Goal: Find specific page/section: Find specific page/section

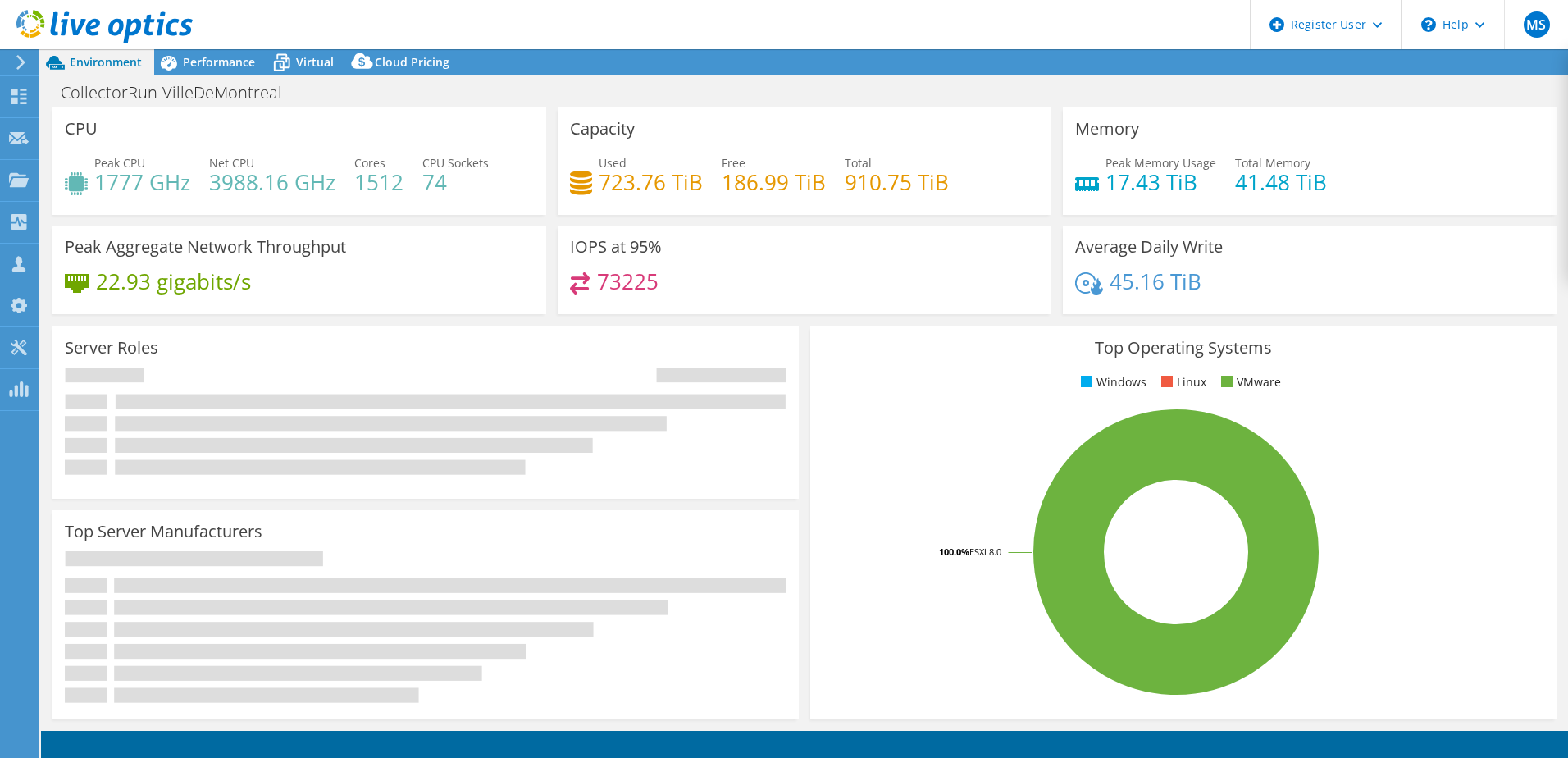
select select "[GEOGRAPHIC_DATA]"
select select "CAD"
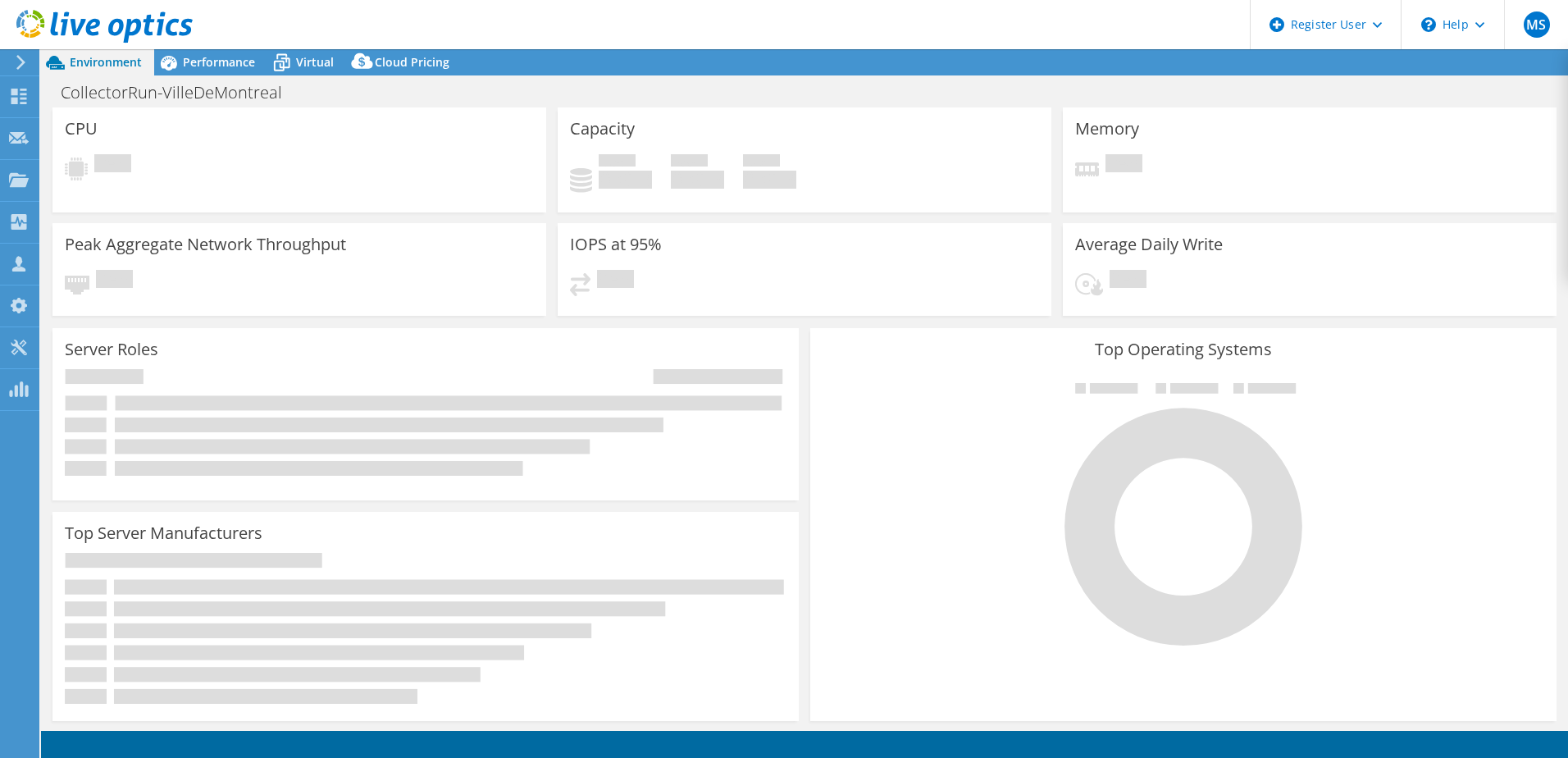
select select "[GEOGRAPHIC_DATA]"
select select "CAD"
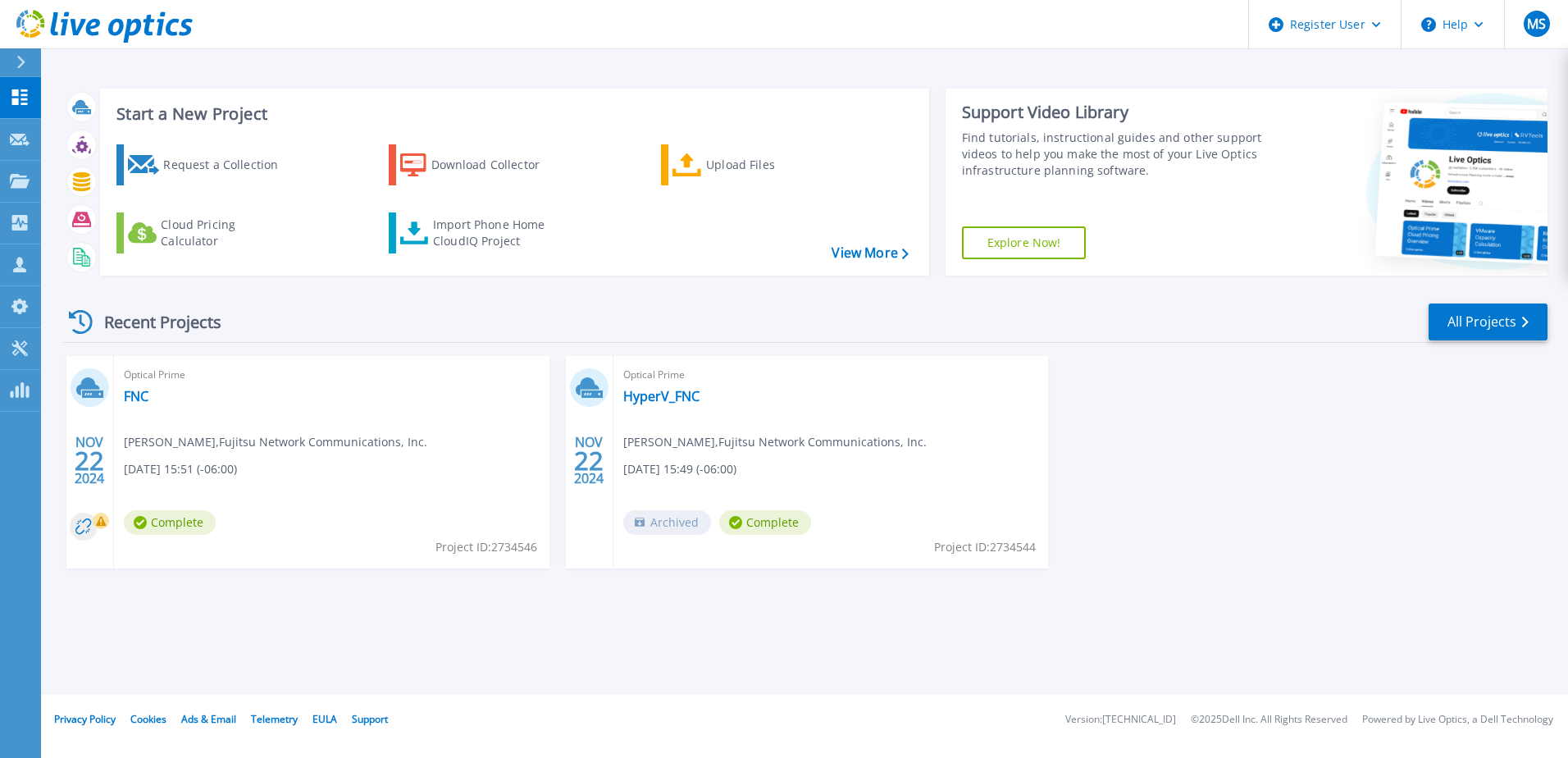
click at [25, 53] on div at bounding box center [27, 62] width 26 height 28
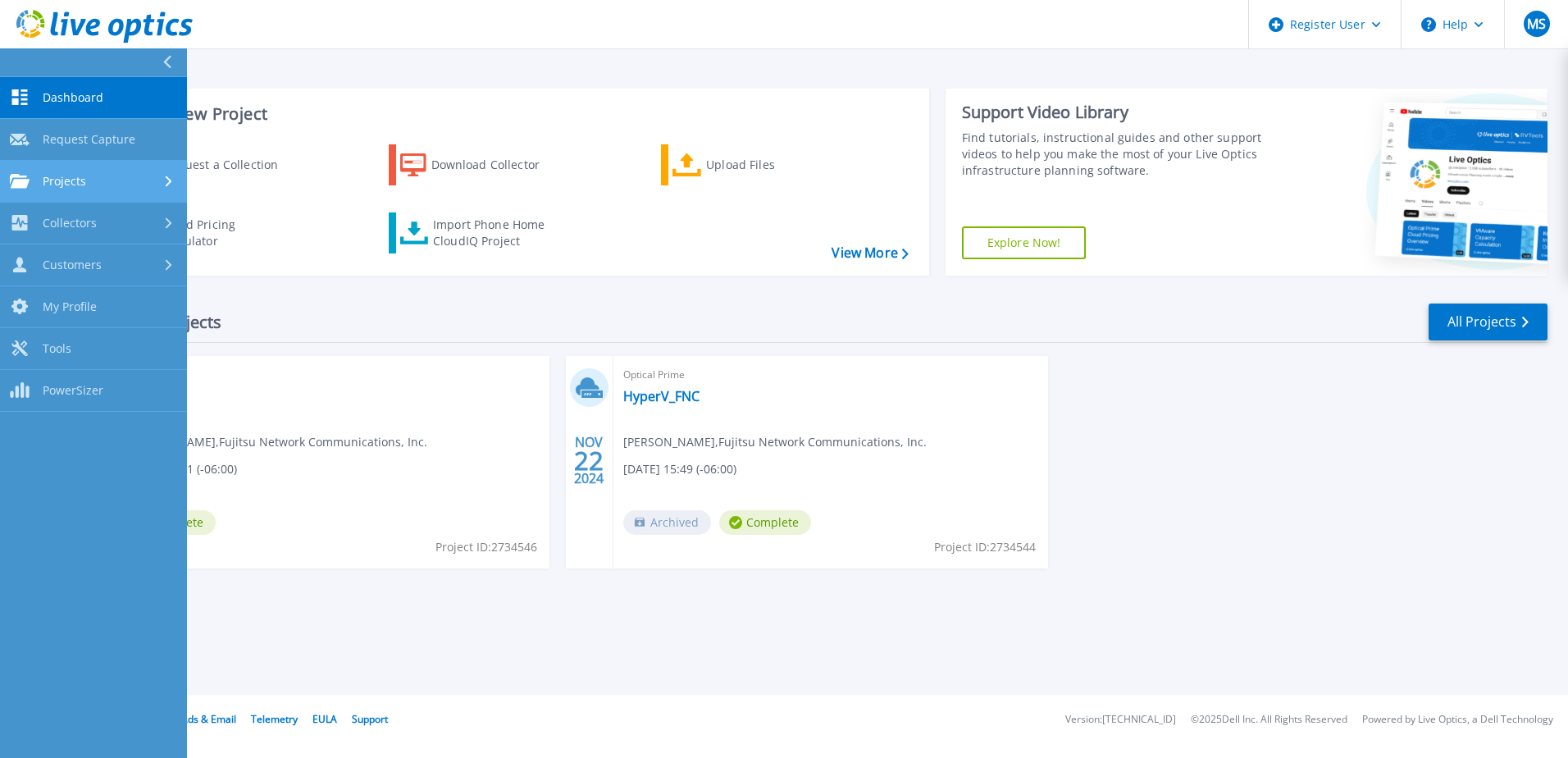
click at [71, 189] on link "Projects Projects" at bounding box center [93, 181] width 187 height 42
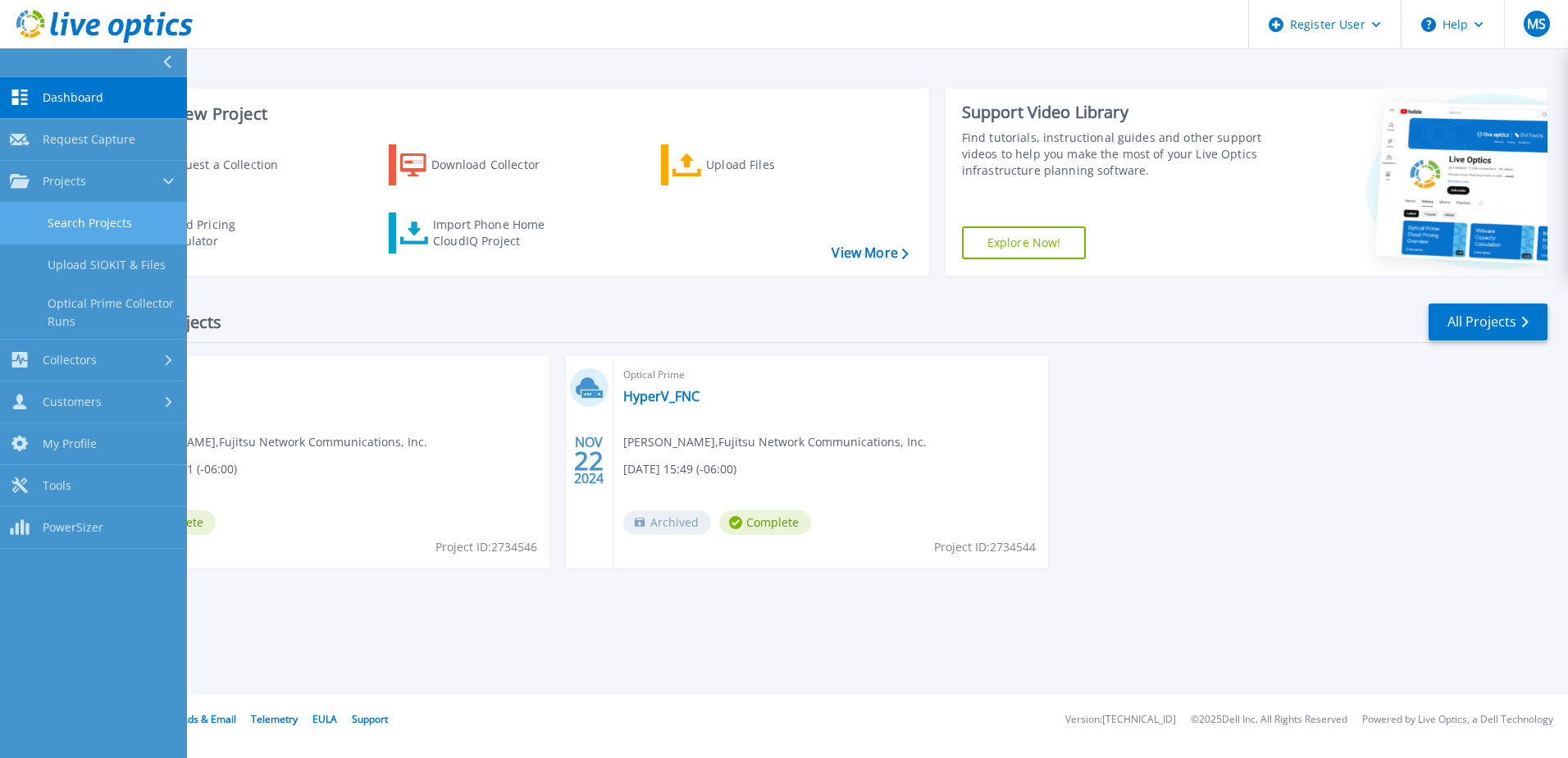
click at [122, 235] on link "Search Projects" at bounding box center [93, 224] width 187 height 42
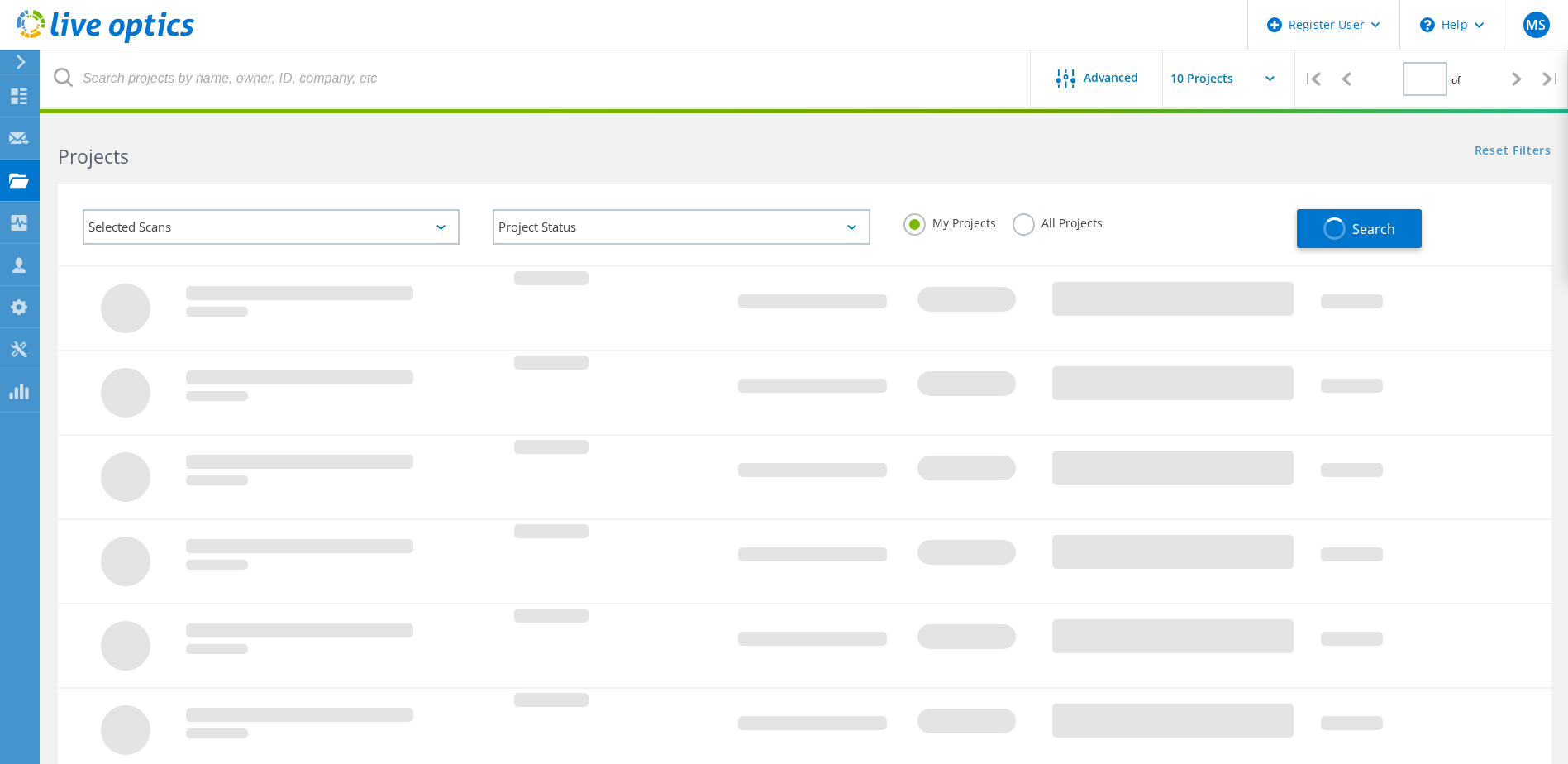
type input "1"
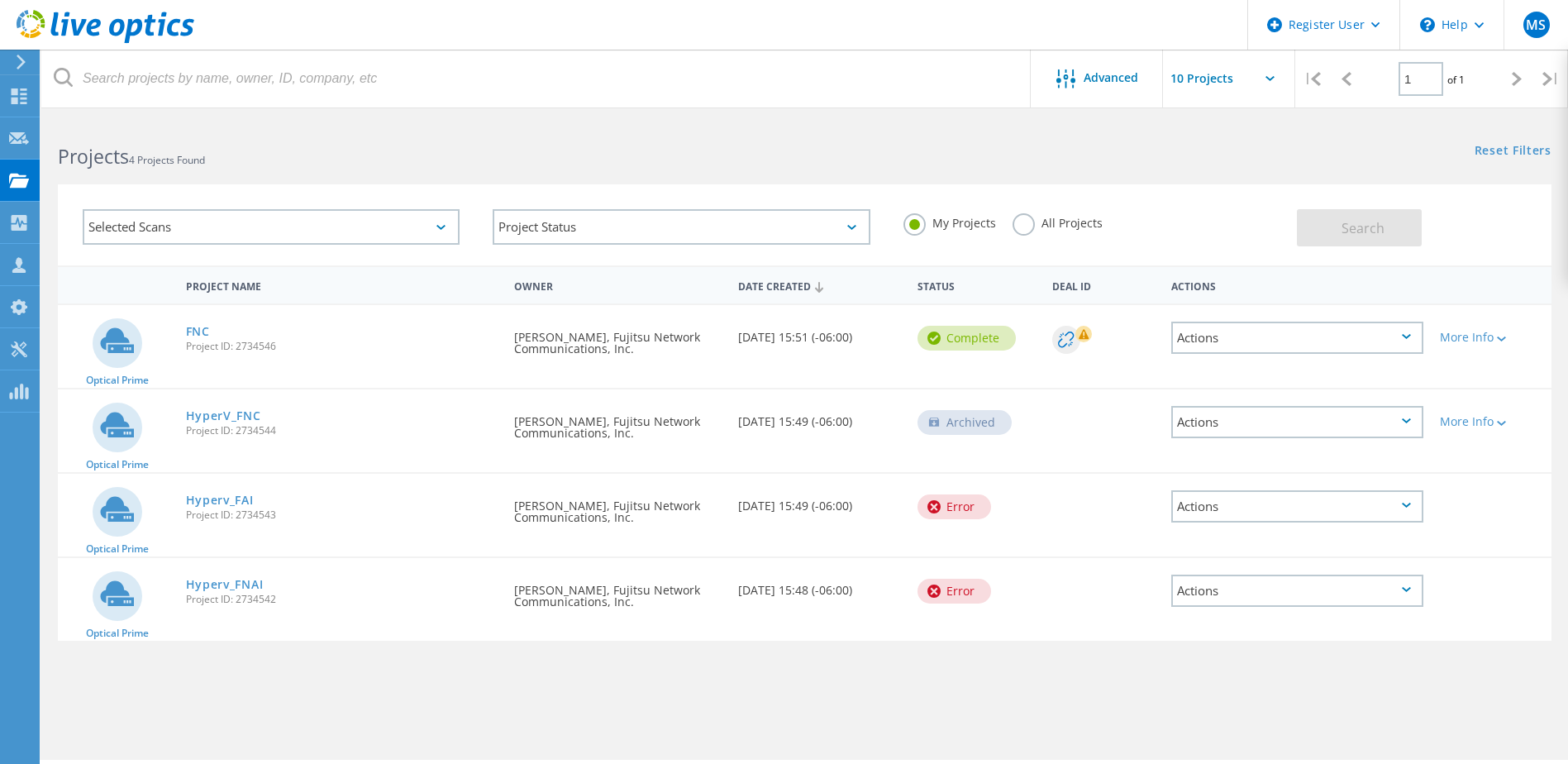
click at [266, 223] on div "Selected Scans" at bounding box center [271, 226] width 377 height 35
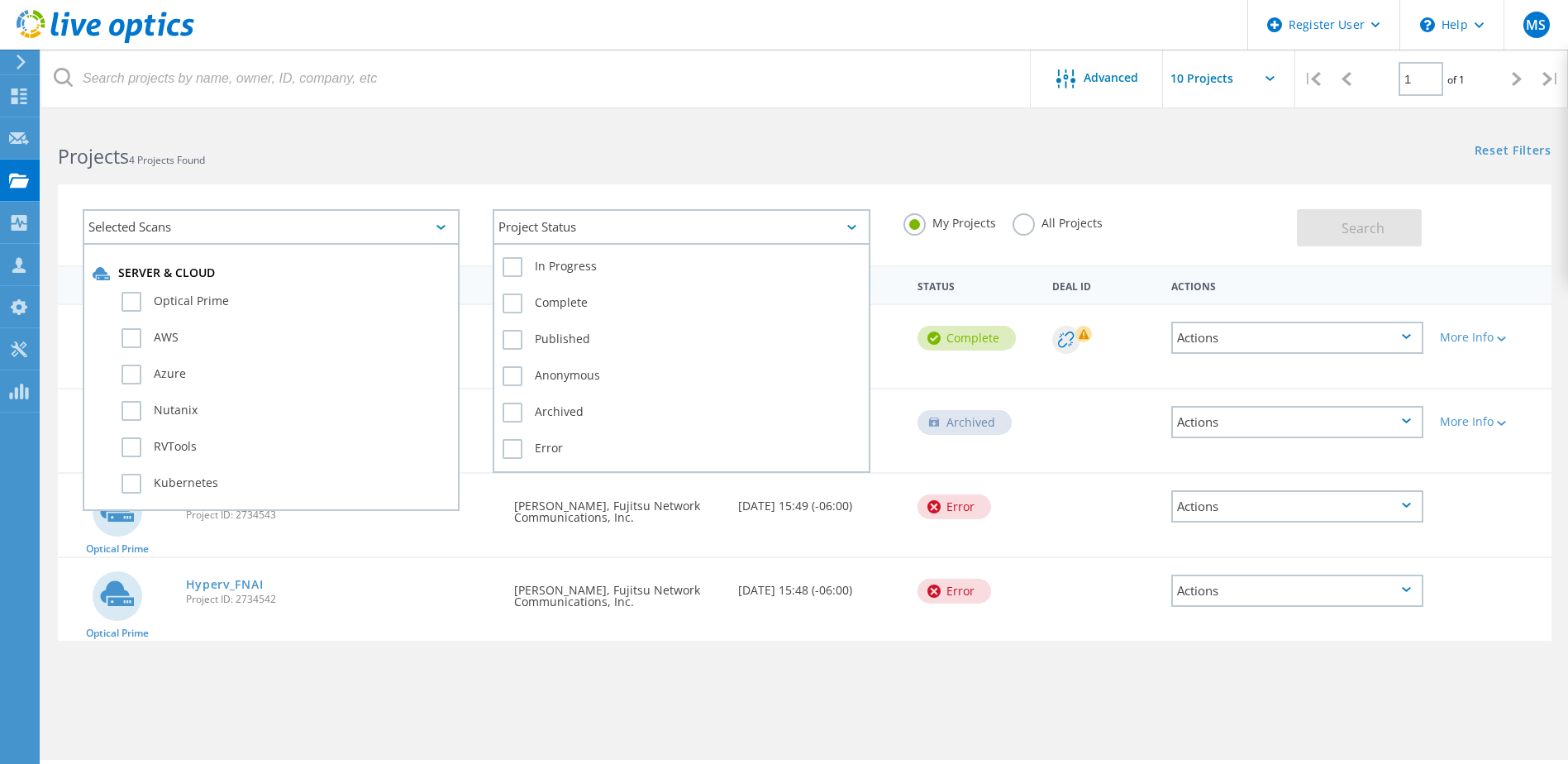
click at [652, 232] on div "Project Status" at bounding box center [681, 226] width 377 height 35
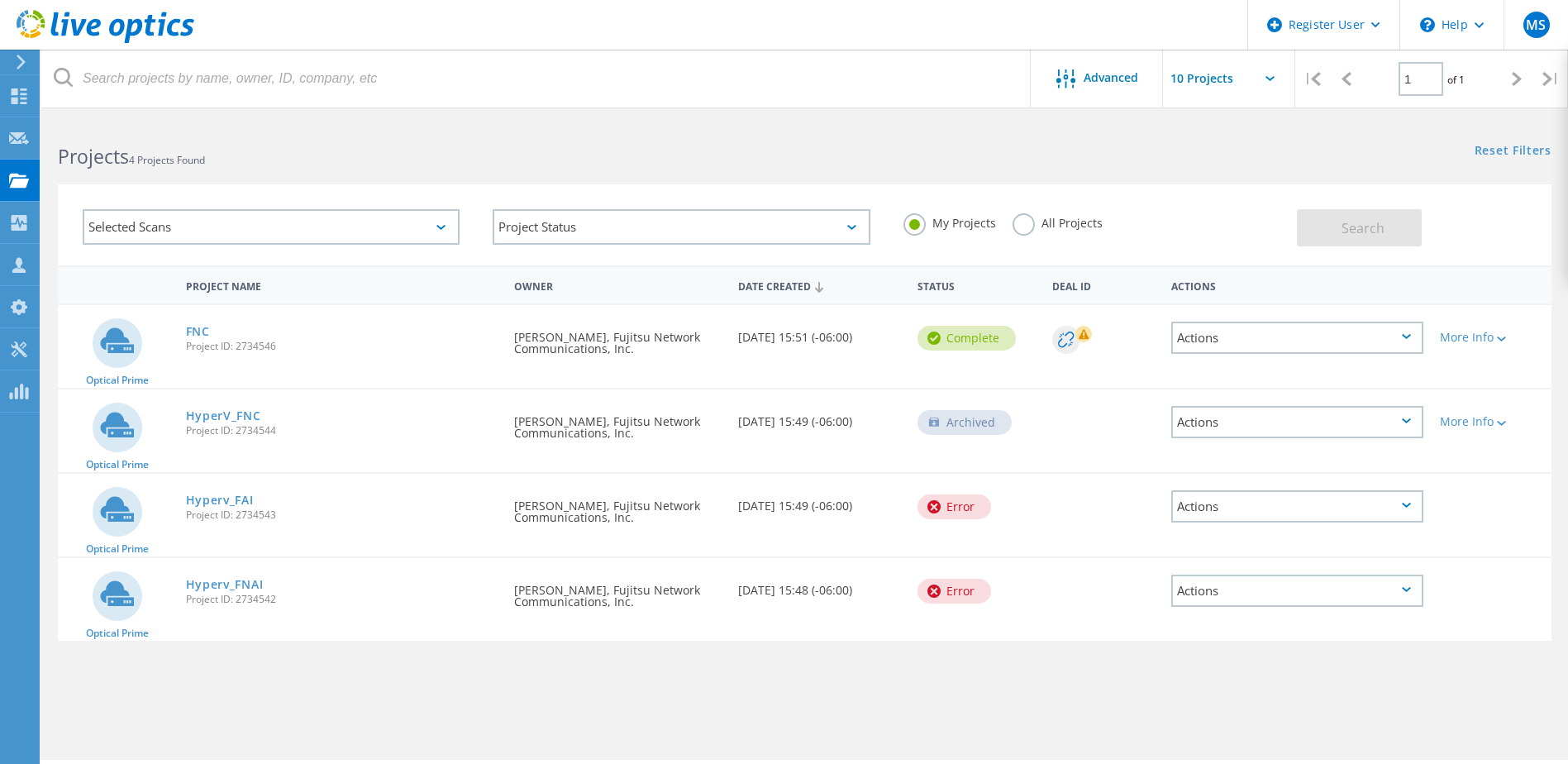
click at [1014, 223] on label "All Projects" at bounding box center [1057, 221] width 90 height 15
click at [0, 0] on input "All Projects" at bounding box center [0, 0] width 0 height 0
click at [1363, 235] on span "Search" at bounding box center [1362, 228] width 43 height 18
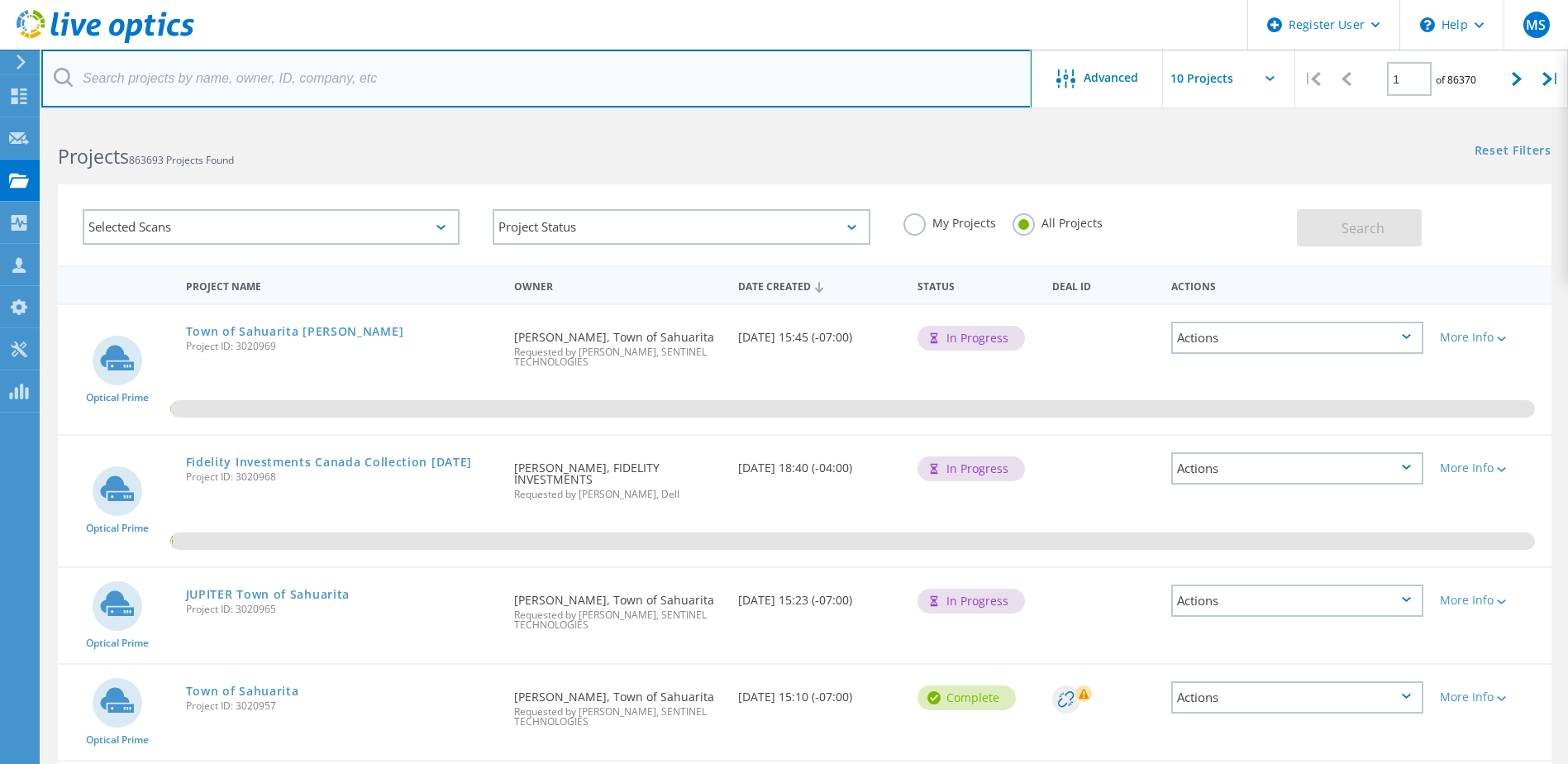
click at [260, 75] on input "text" at bounding box center [535, 79] width 990 height 58
type input "Hanesbrands"
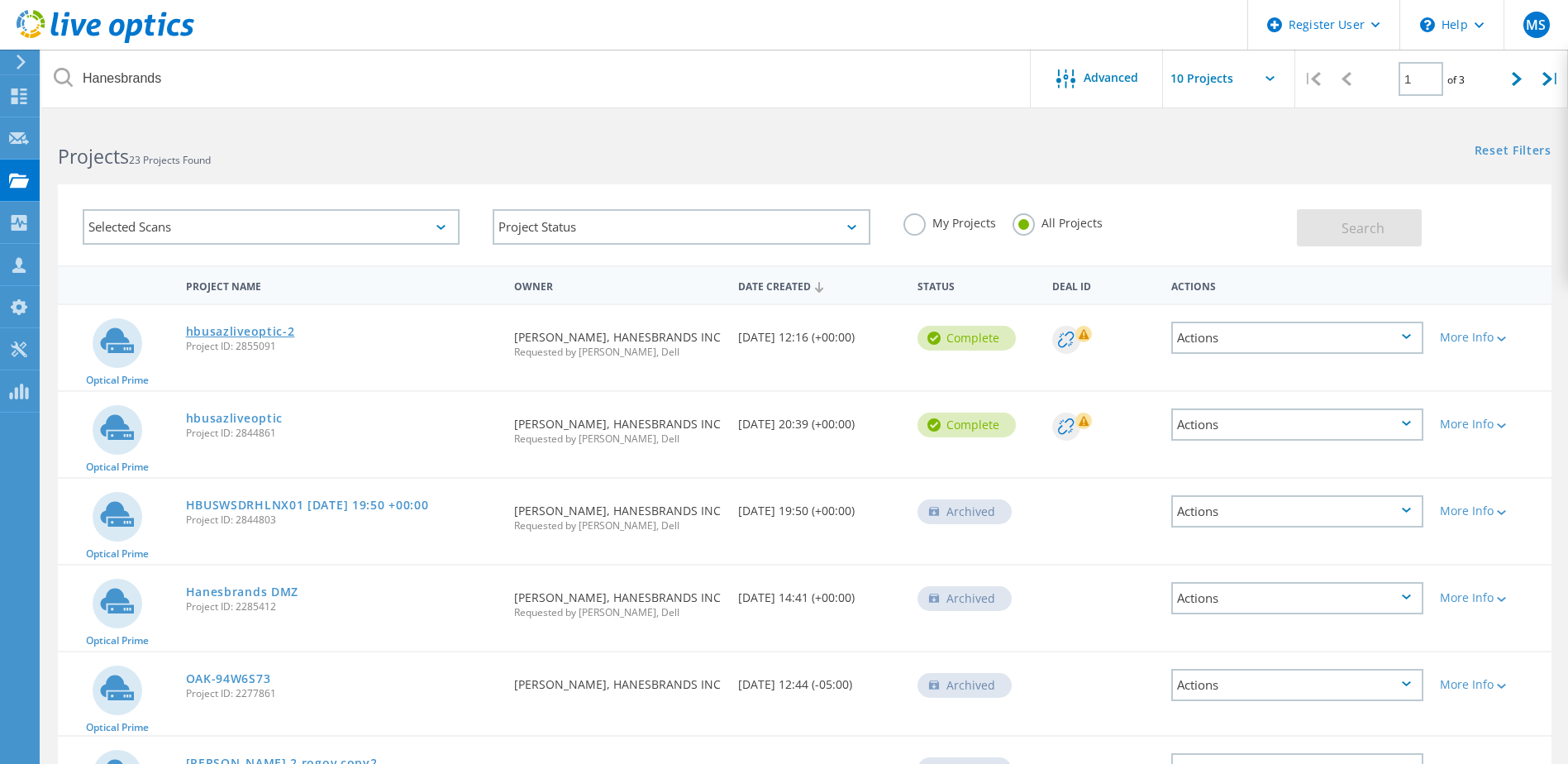
click at [228, 333] on link "hbusazliveoptic-2" at bounding box center [241, 331] width 109 height 12
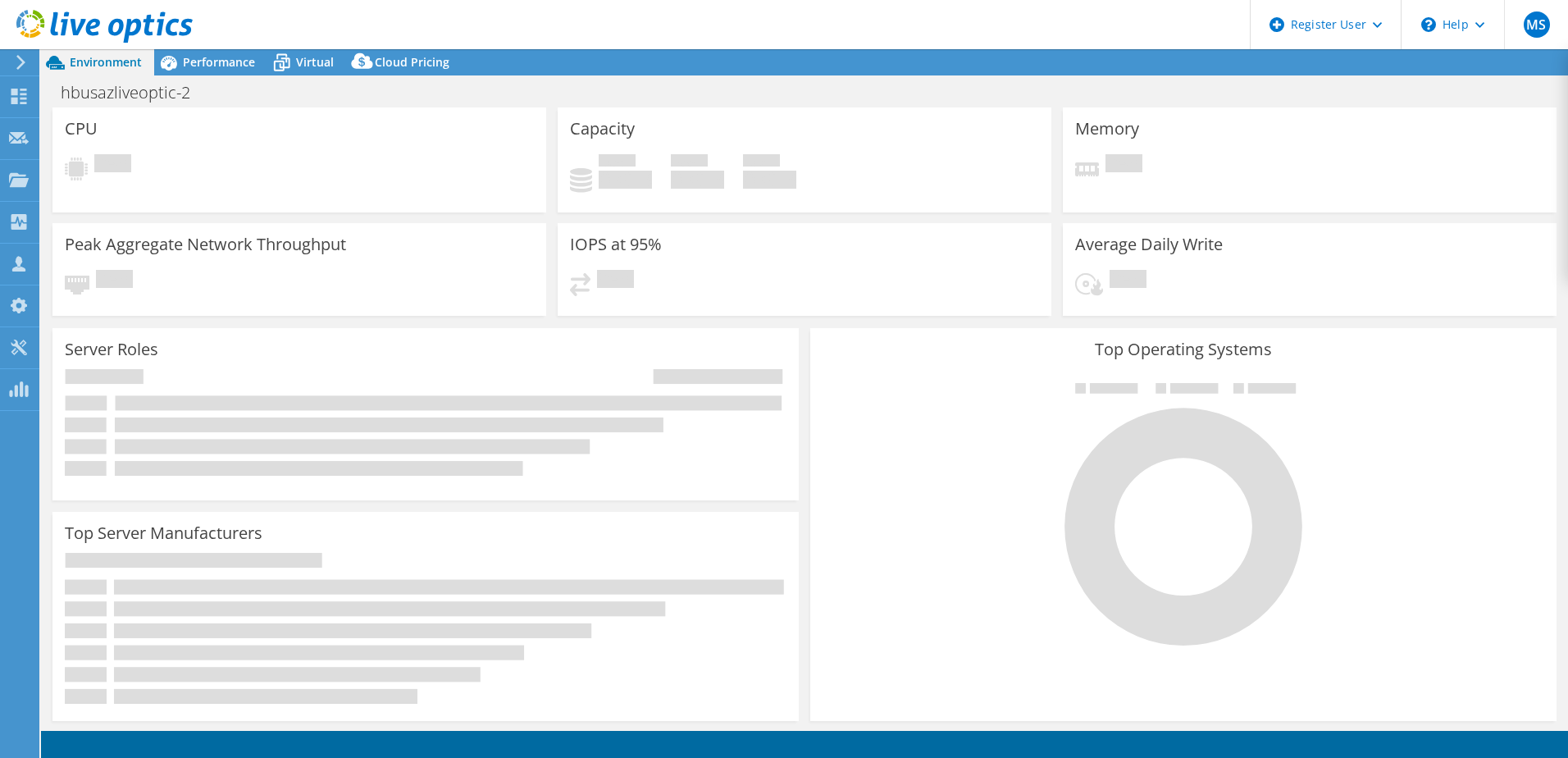
select select "USD"
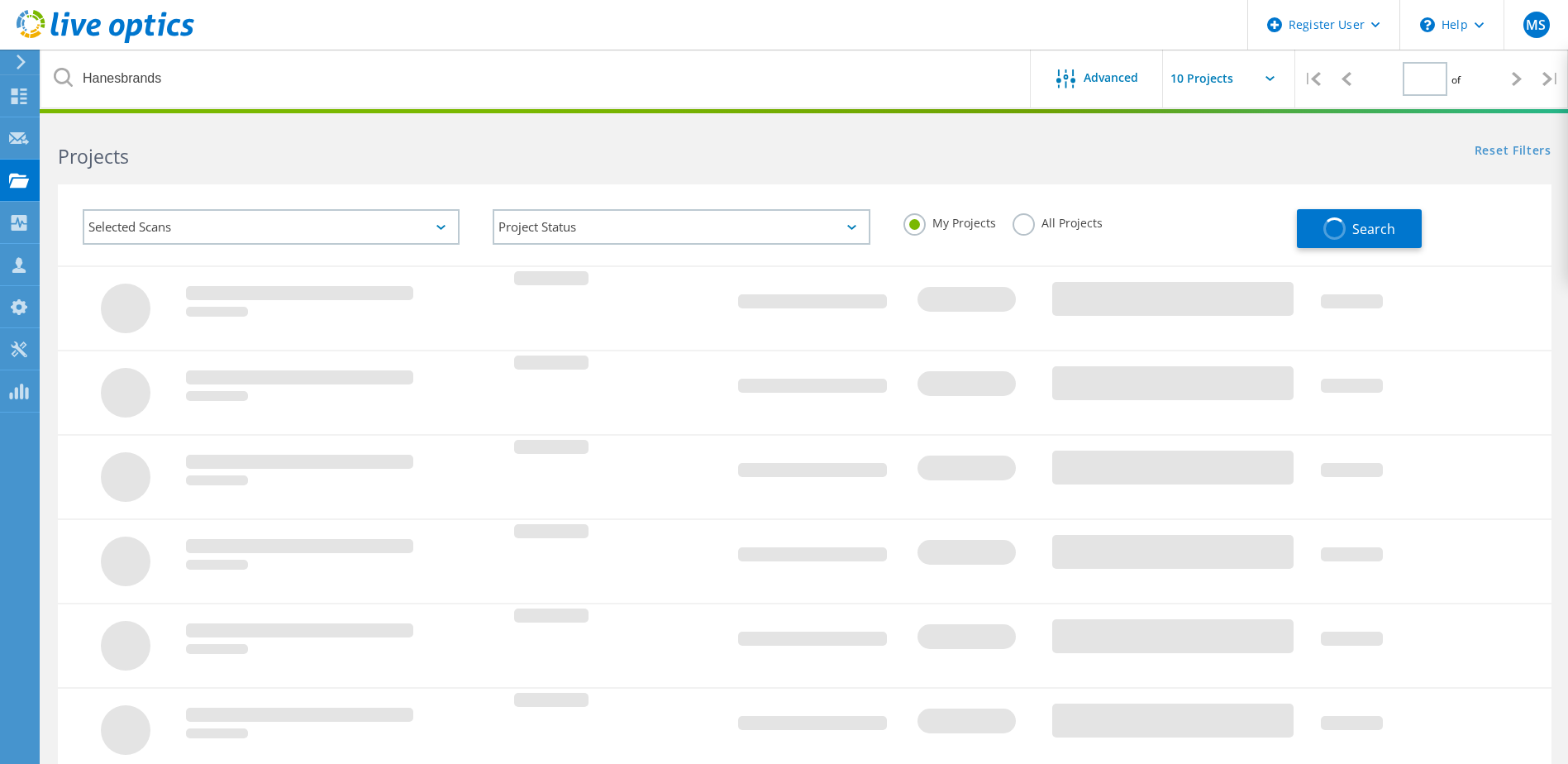
type input "1"
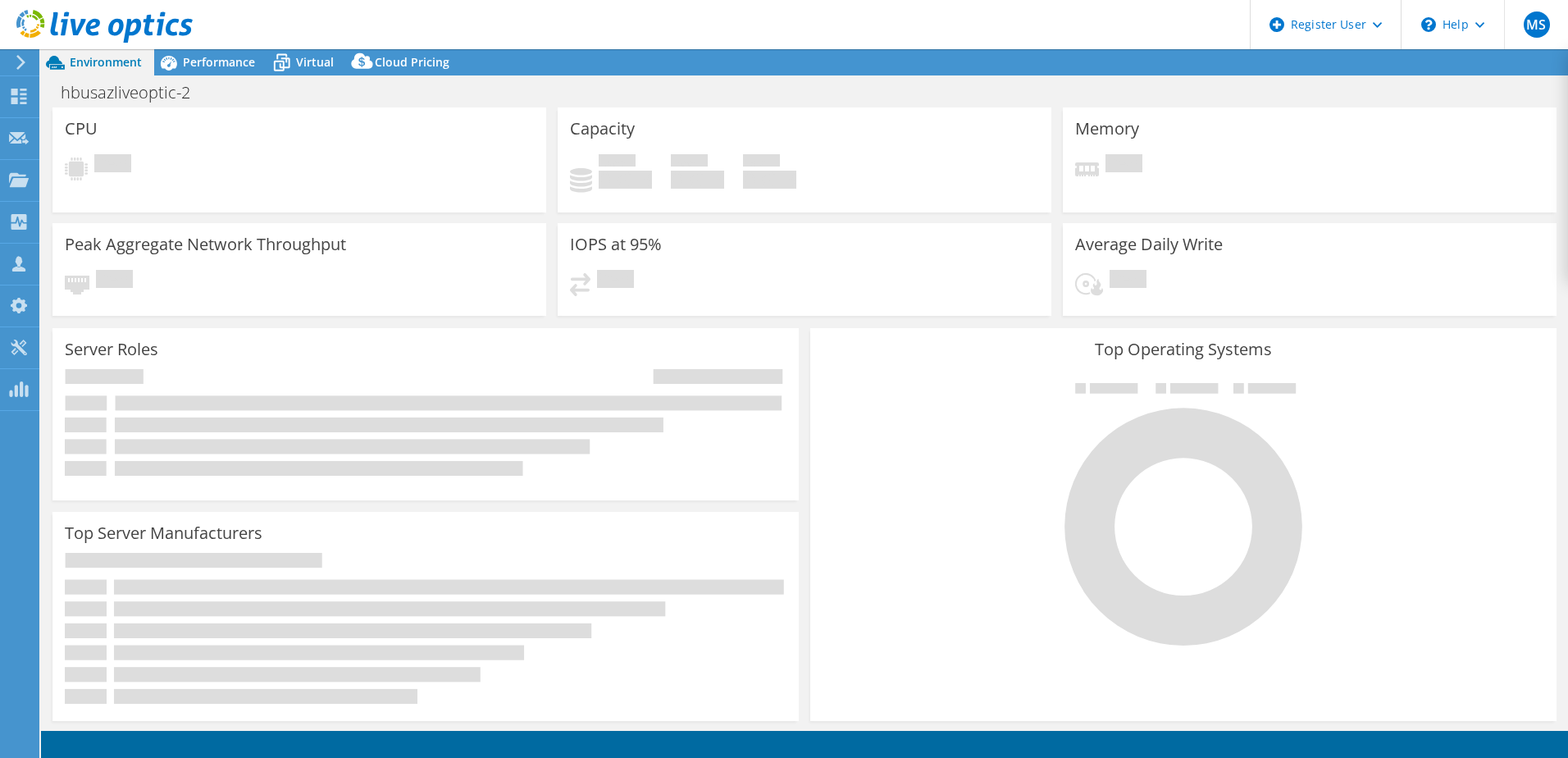
select select "USD"
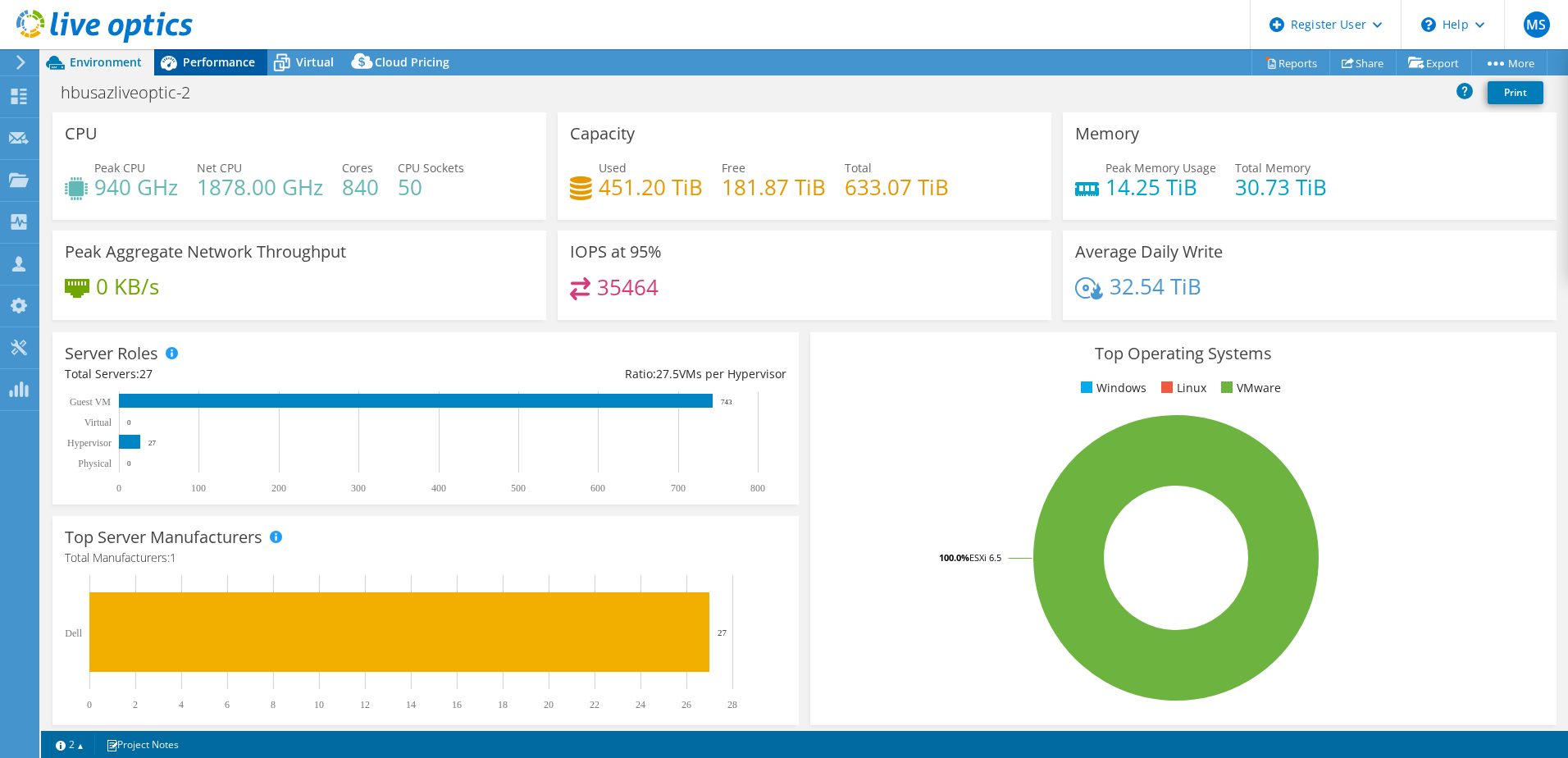
click at [171, 67] on icon at bounding box center [169, 63] width 16 height 14
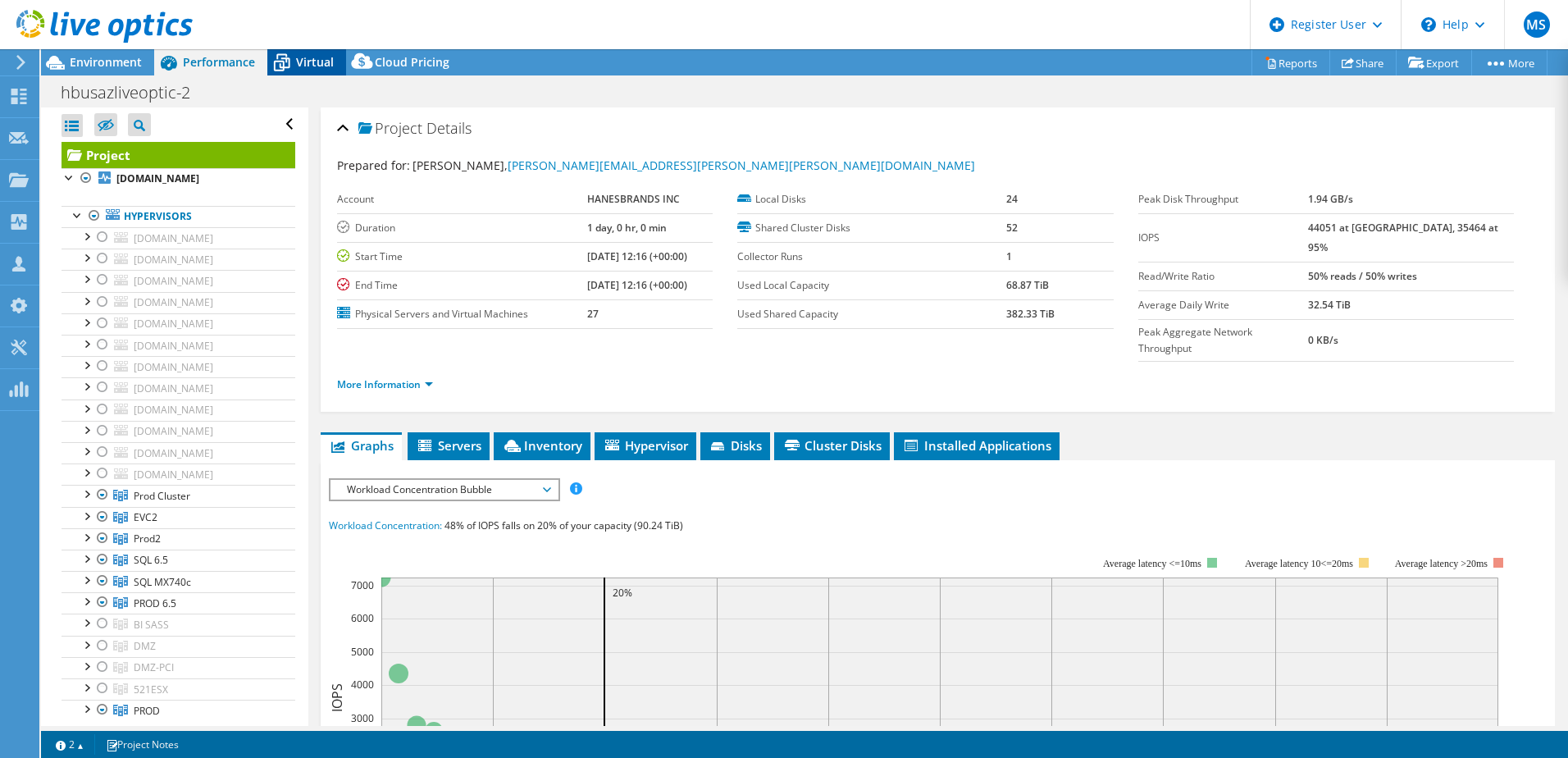
click at [302, 60] on span "Virtual" at bounding box center [315, 61] width 38 height 15
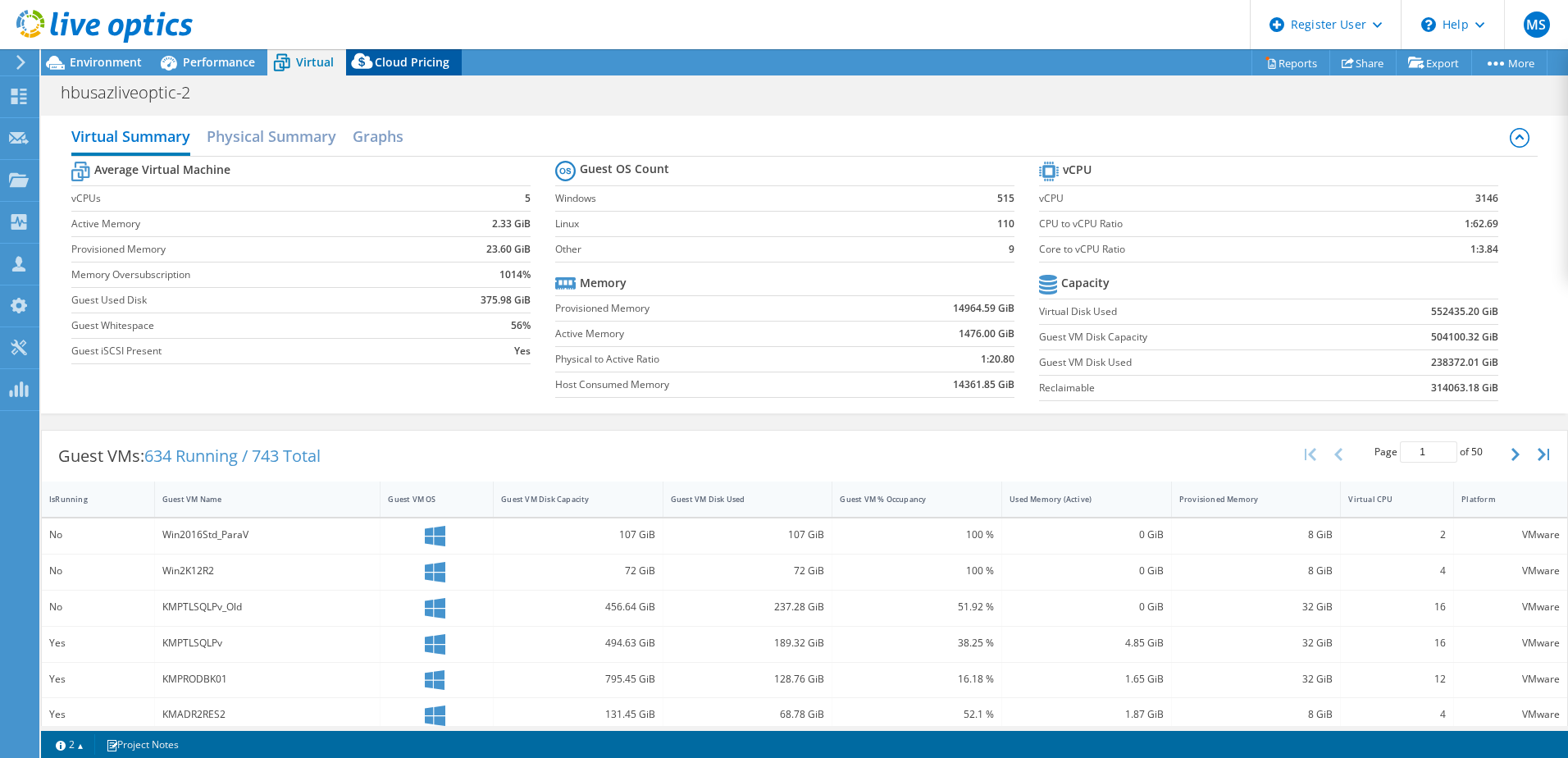
click at [374, 61] on icon at bounding box center [363, 65] width 32 height 32
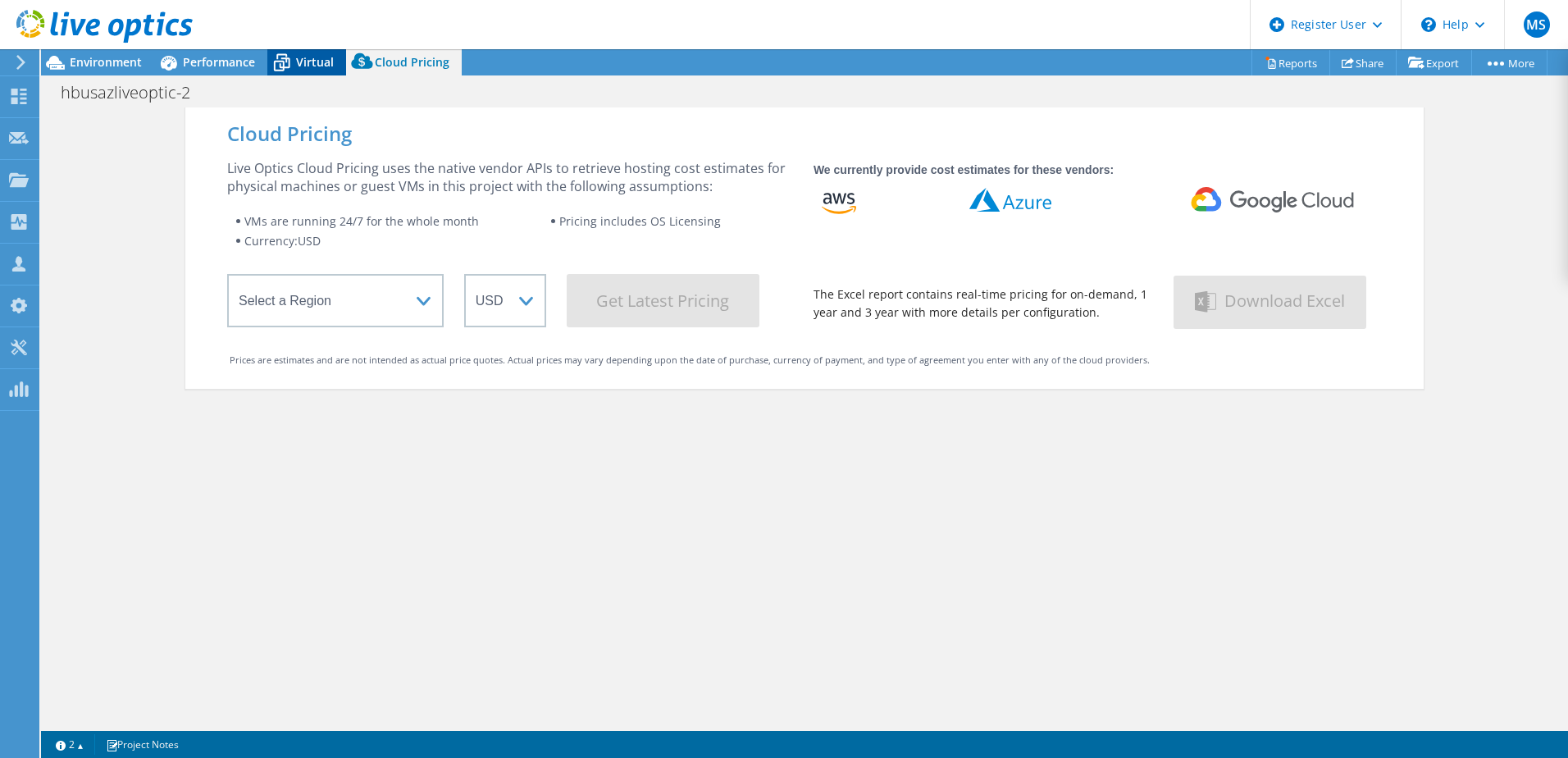
click at [302, 61] on span "Virtual" at bounding box center [315, 61] width 38 height 15
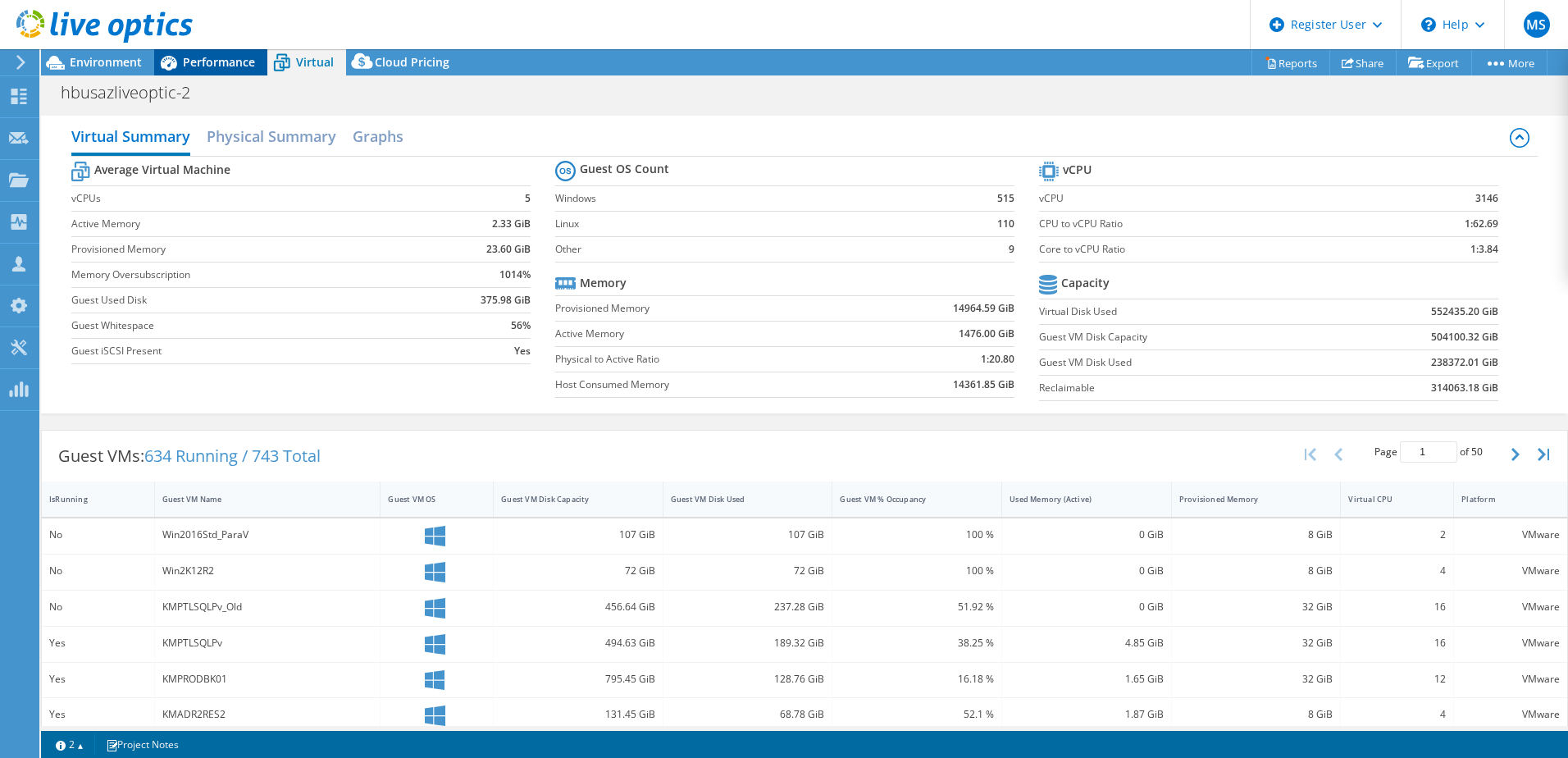
click at [210, 59] on span "Performance" at bounding box center [219, 61] width 72 height 15
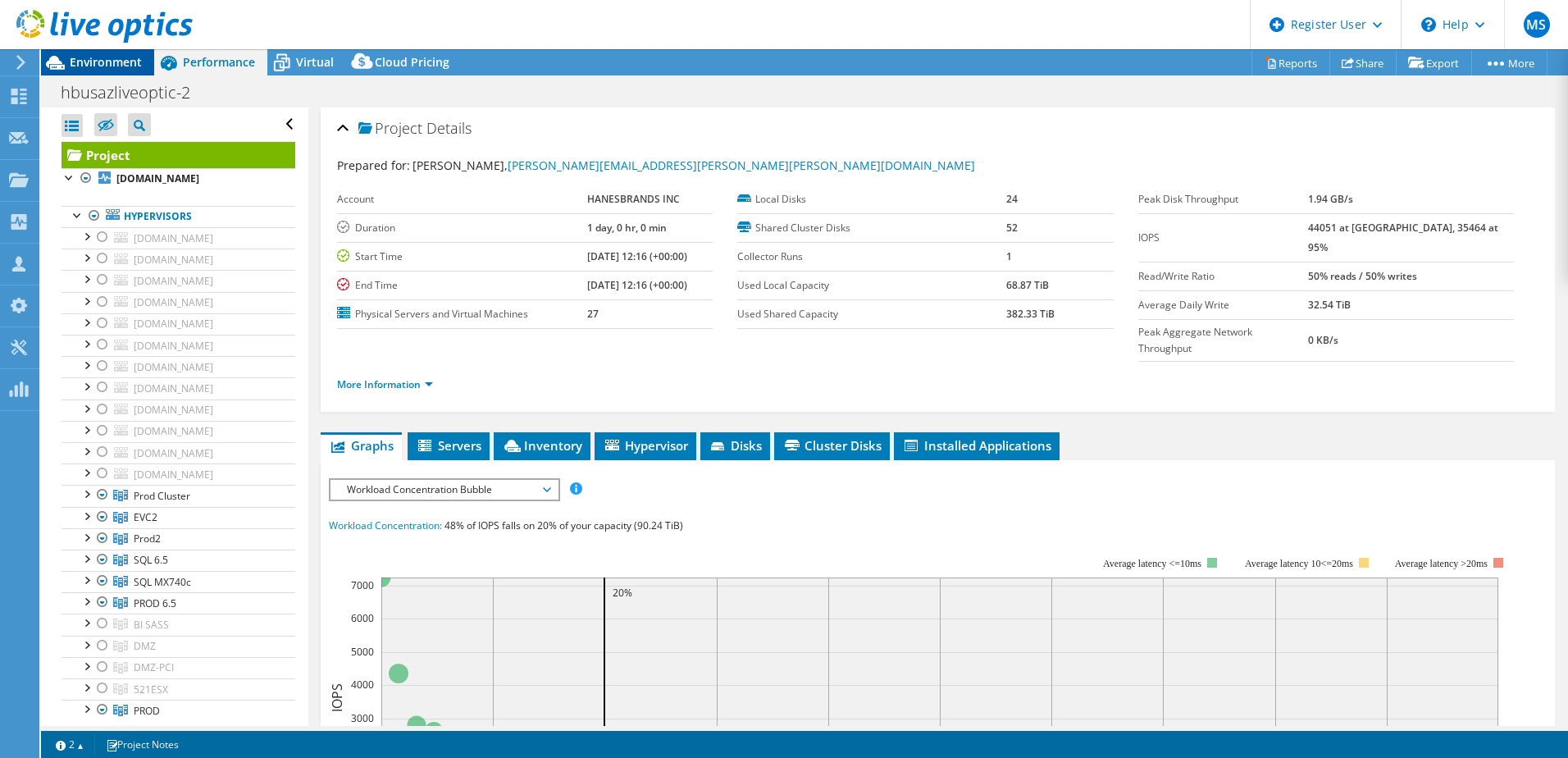
click at [114, 58] on span "Environment" at bounding box center [106, 61] width 72 height 15
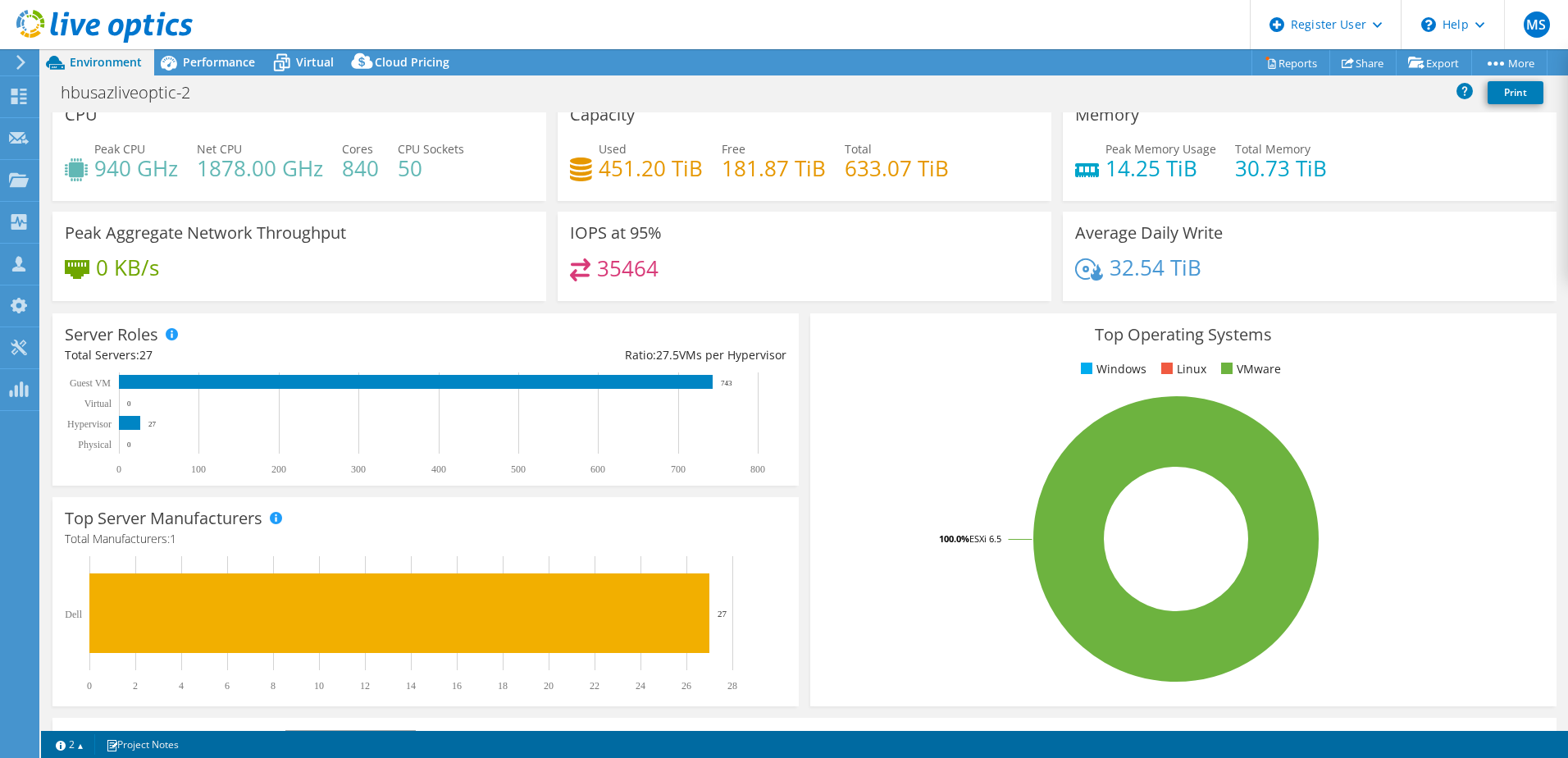
scroll to position [19, 0]
click at [132, 420] on rect at bounding box center [130, 422] width 22 height 14
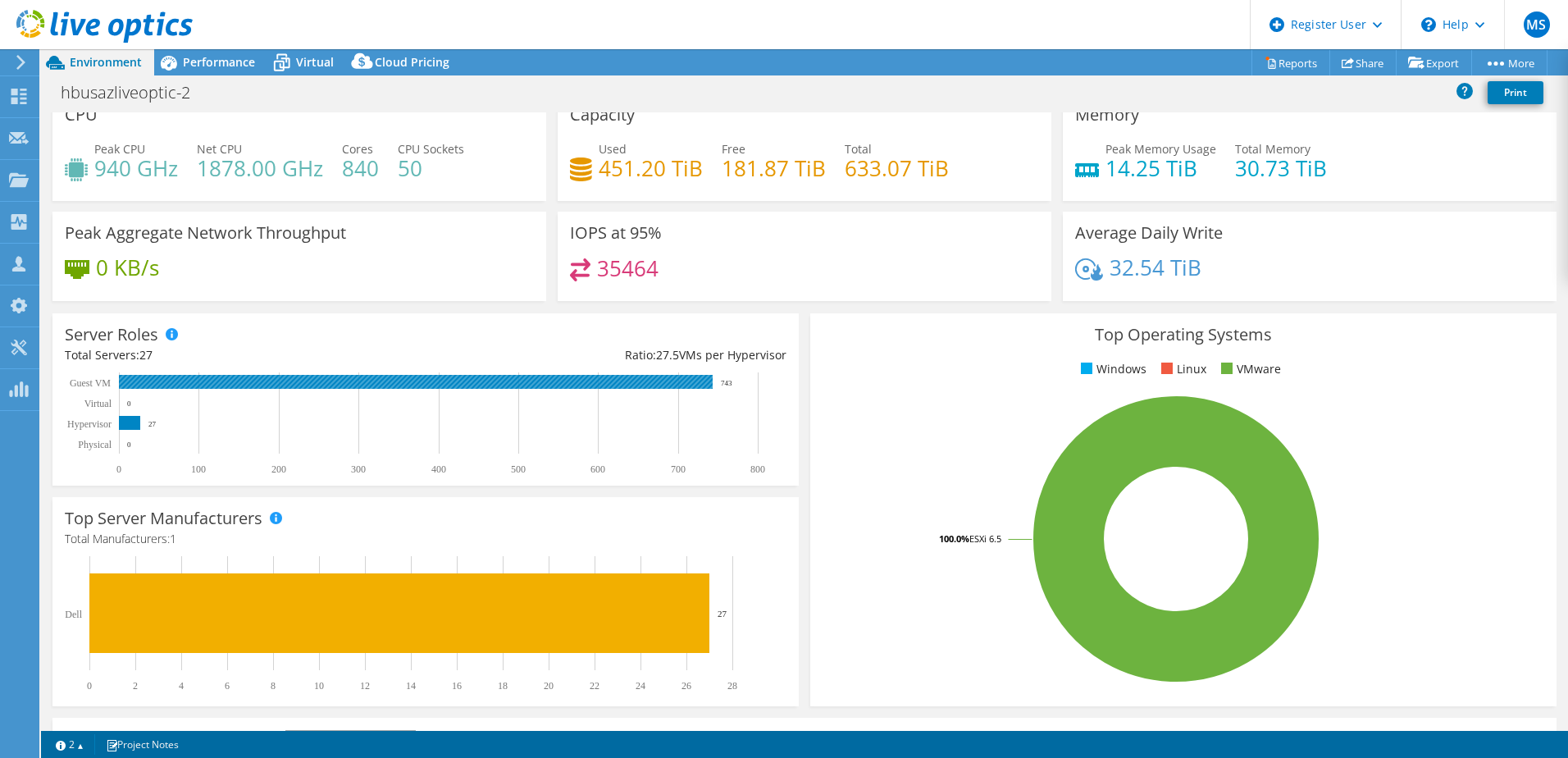
click at [215, 381] on rect at bounding box center [416, 381] width 594 height 14
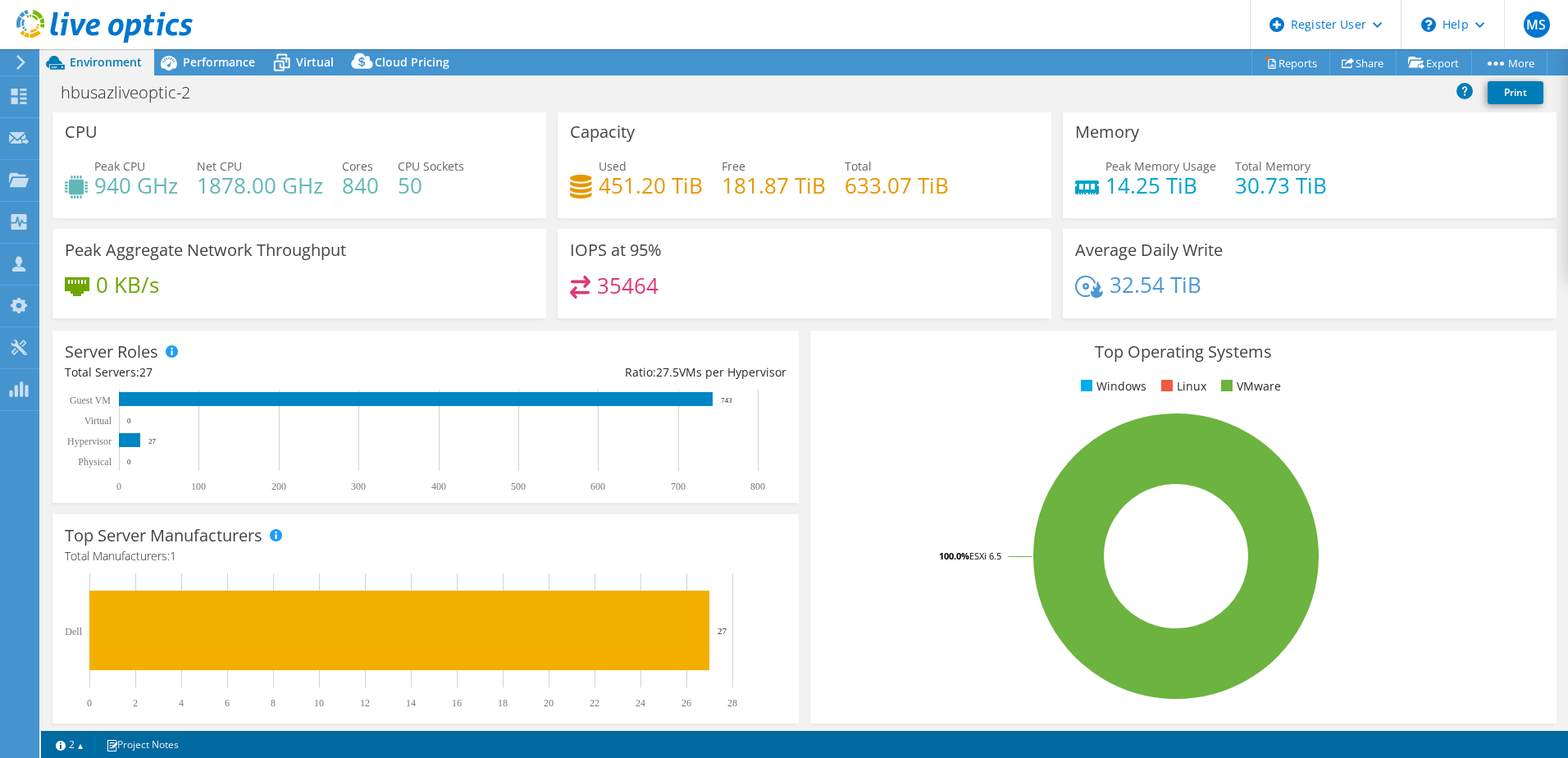
scroll to position [1, 0]
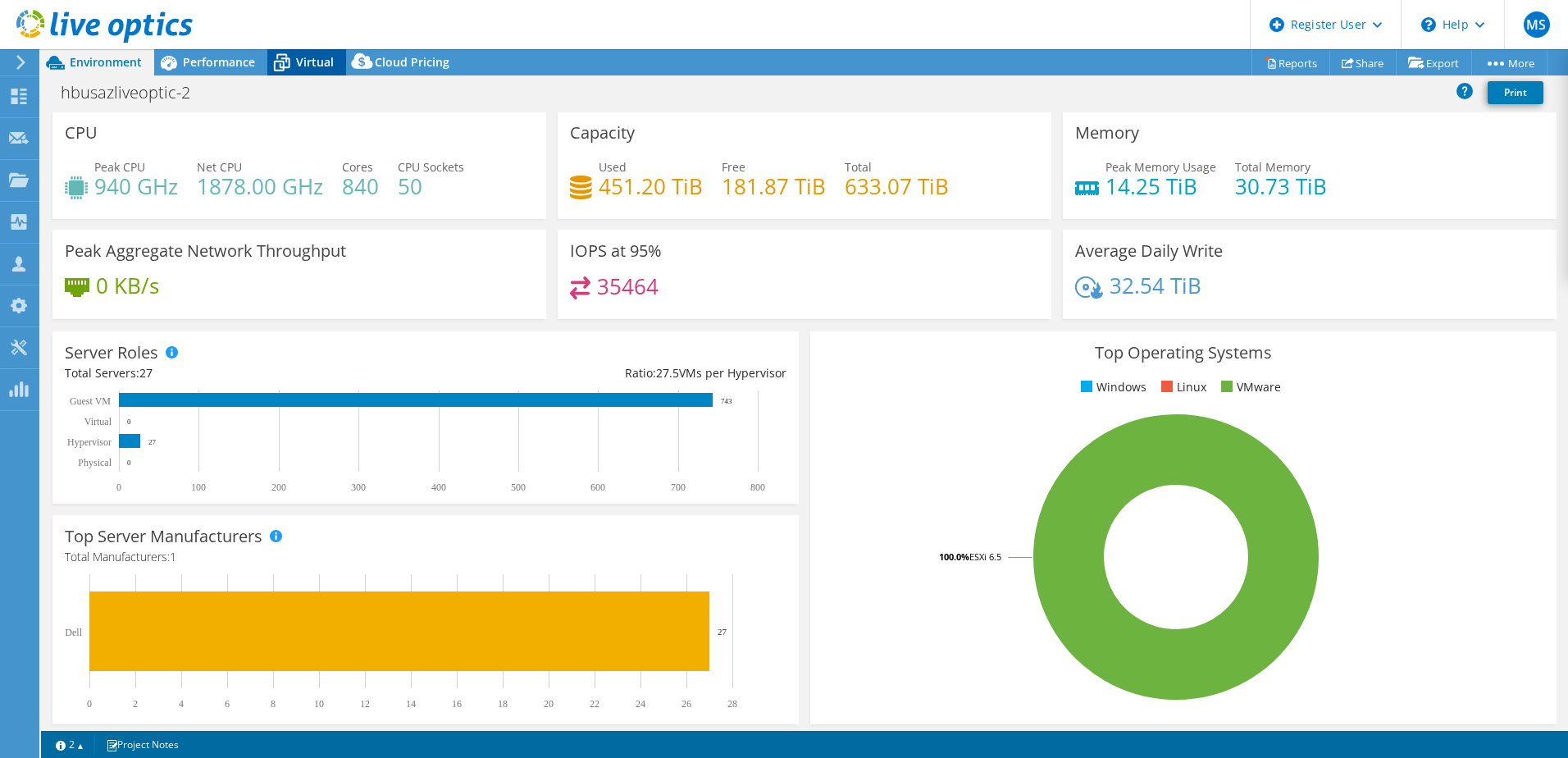
click at [302, 67] on span "Virtual" at bounding box center [315, 61] width 38 height 15
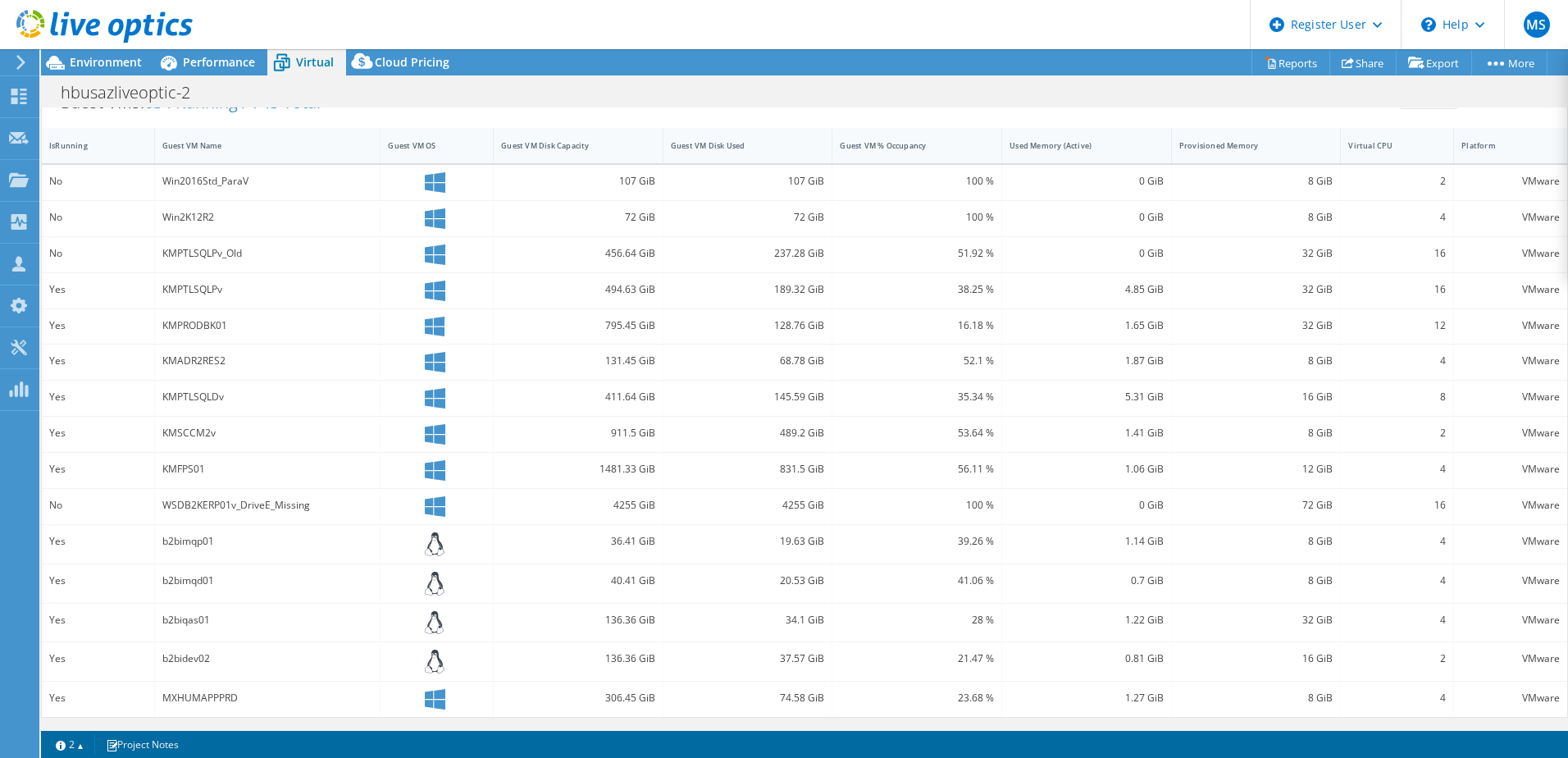
scroll to position [0, 0]
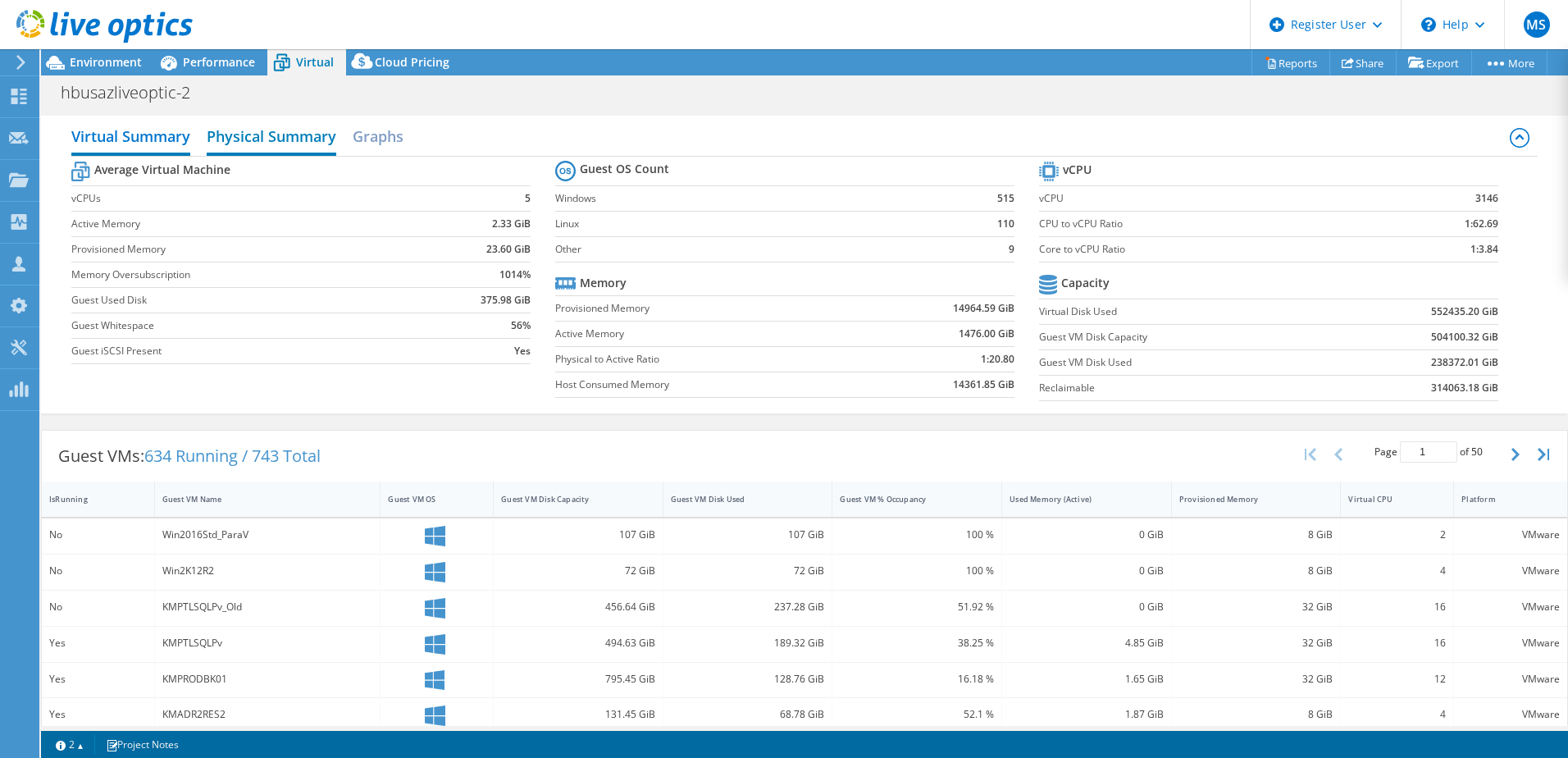
click at [284, 142] on h2 "Physical Summary" at bounding box center [272, 138] width 130 height 36
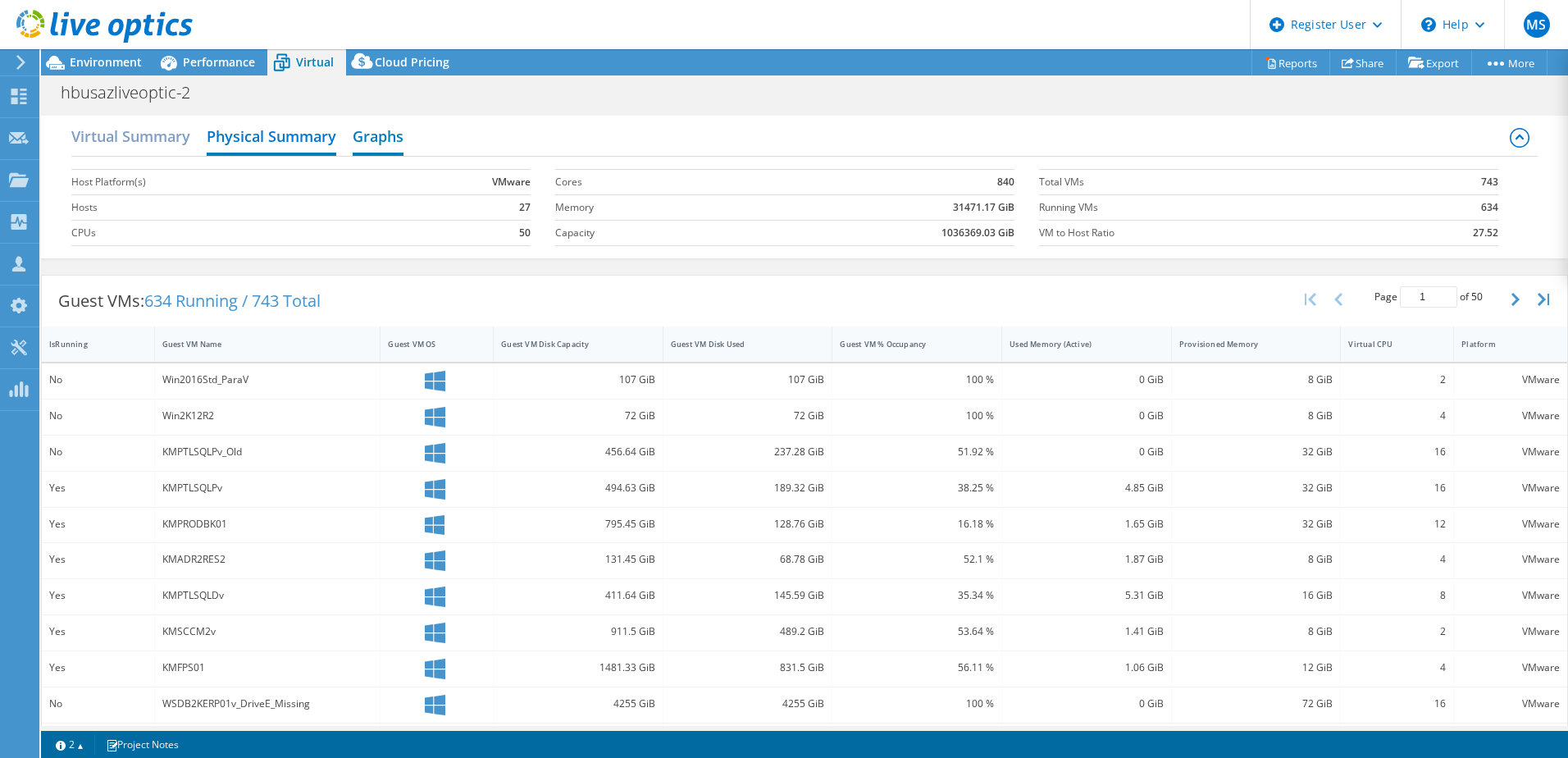
click at [375, 140] on h2 "Graphs" at bounding box center [378, 138] width 51 height 36
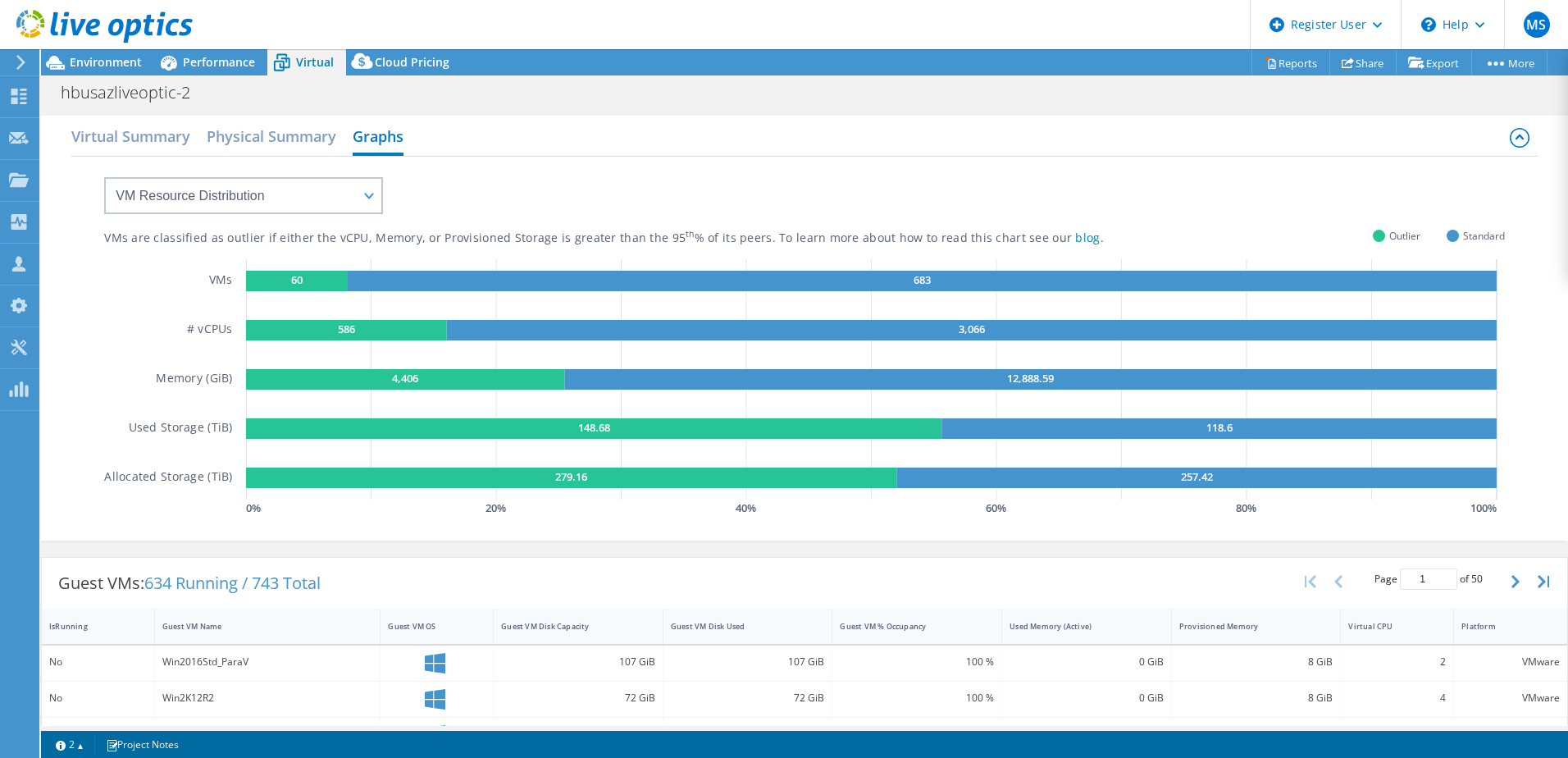
click at [97, 51] on div at bounding box center [97, 27] width 193 height 55
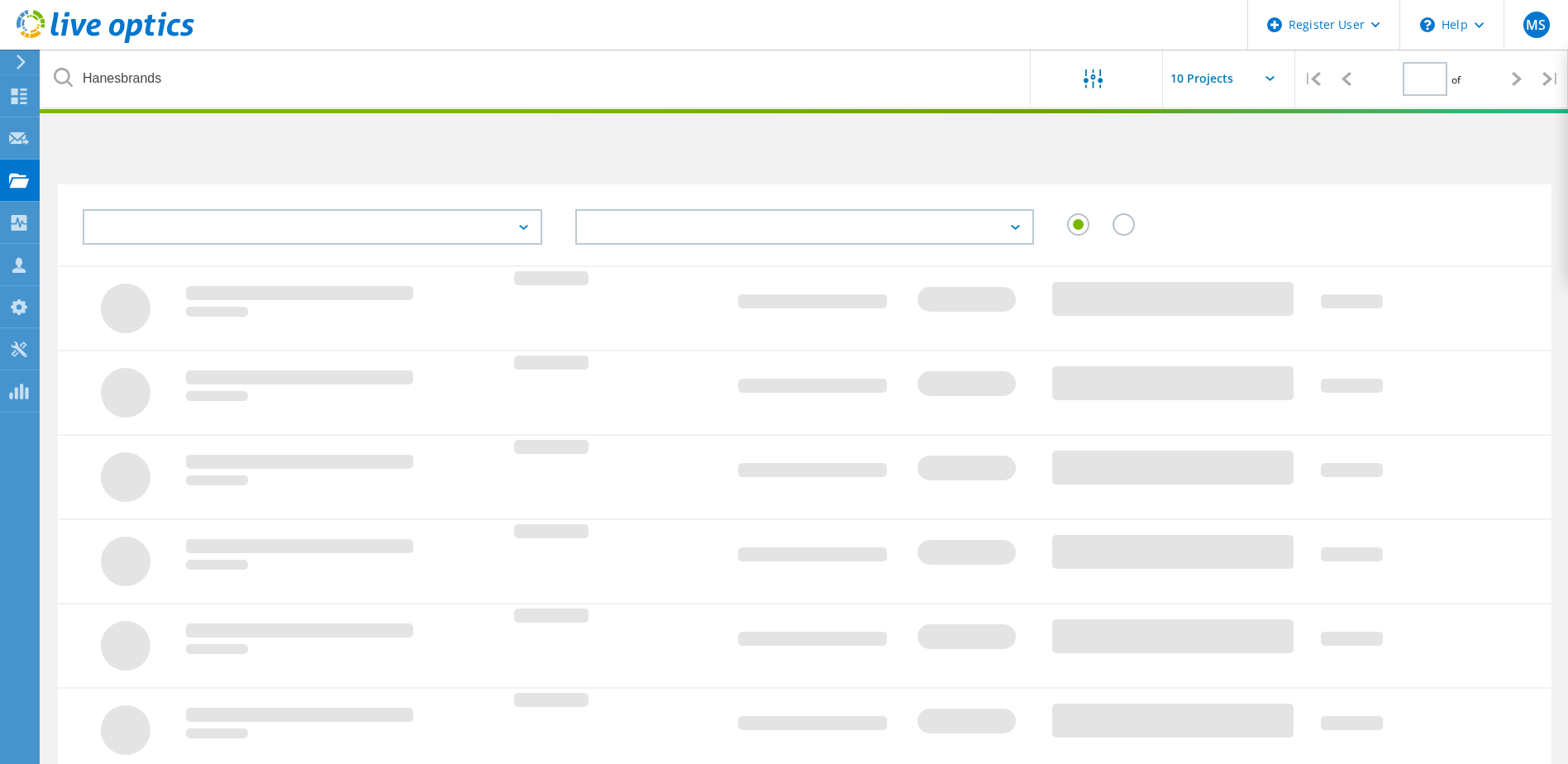
type input "1"
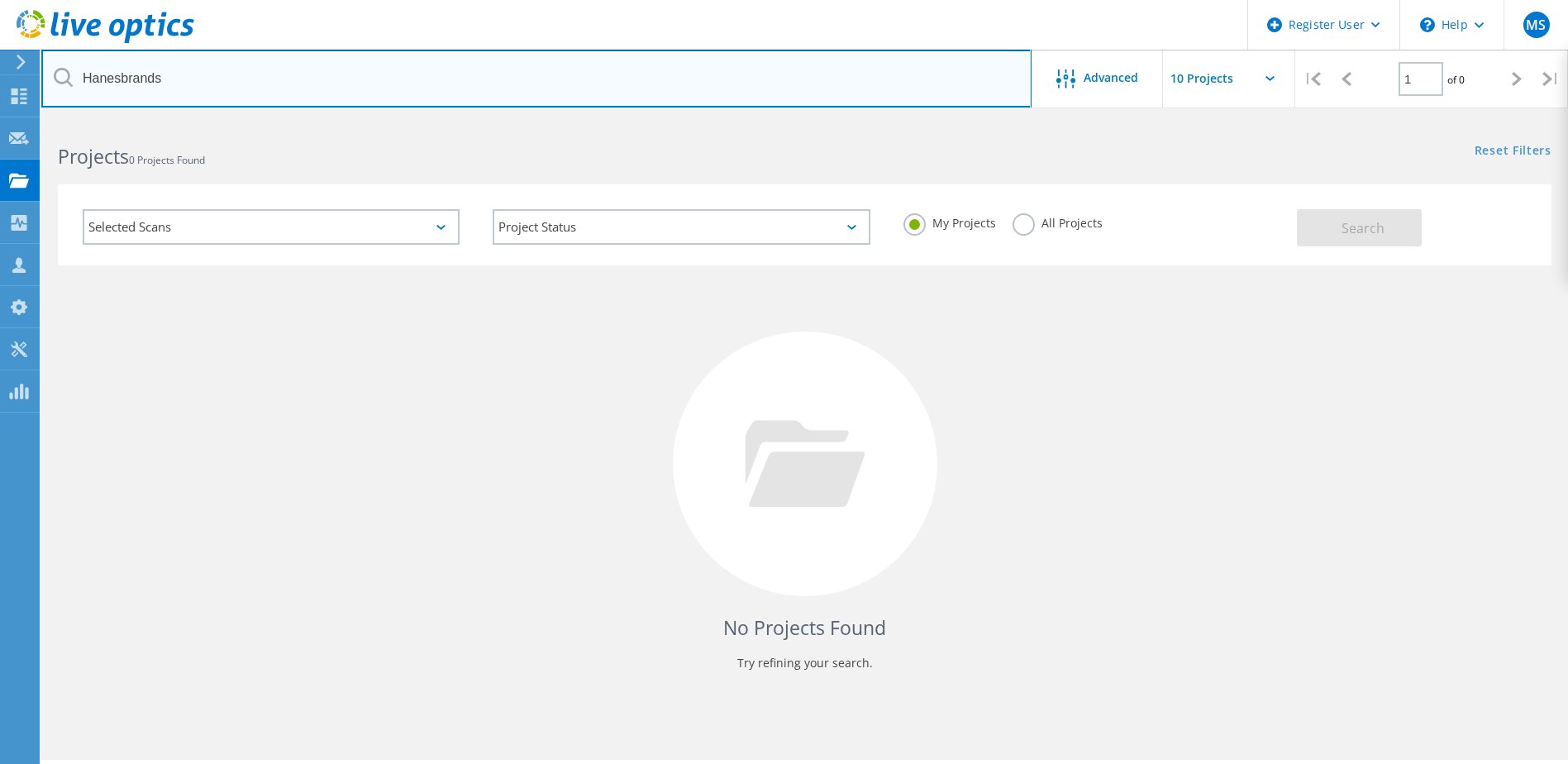
click at [317, 77] on input "Hanesbrands" at bounding box center [535, 79] width 990 height 58
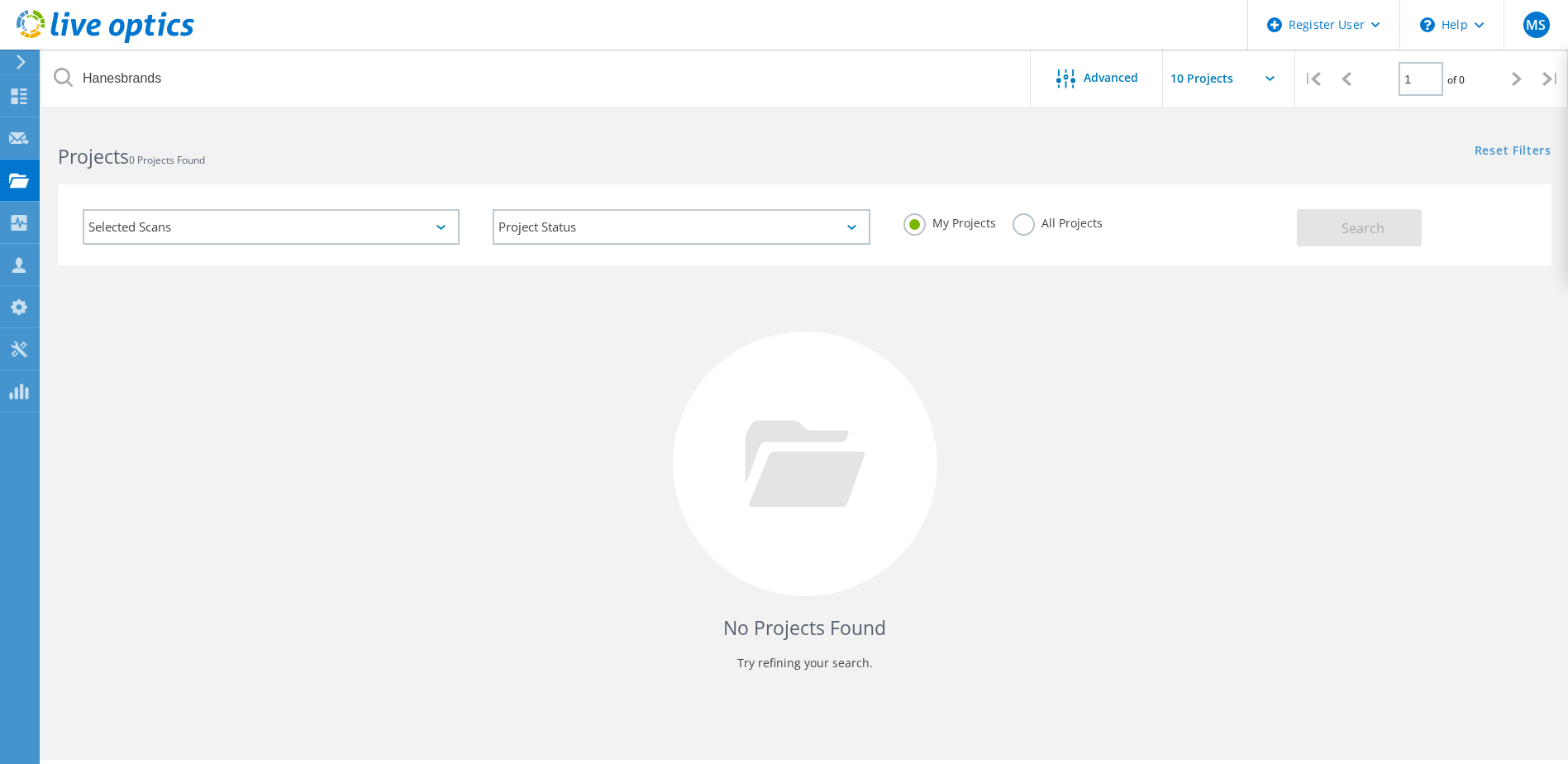
click at [1009, 228] on div "My Projects All Projects" at bounding box center [1091, 223] width 410 height 61
click at [1020, 228] on label "All Projects" at bounding box center [1057, 221] width 90 height 15
click at [0, 0] on input "All Projects" at bounding box center [0, 0] width 0 height 0
click at [1333, 248] on div "Selected Scans Project Status In Progress Complete Published Anonymous Archived…" at bounding box center [804, 225] width 1493 height 81
click at [1357, 231] on span "Search" at bounding box center [1362, 228] width 43 height 18
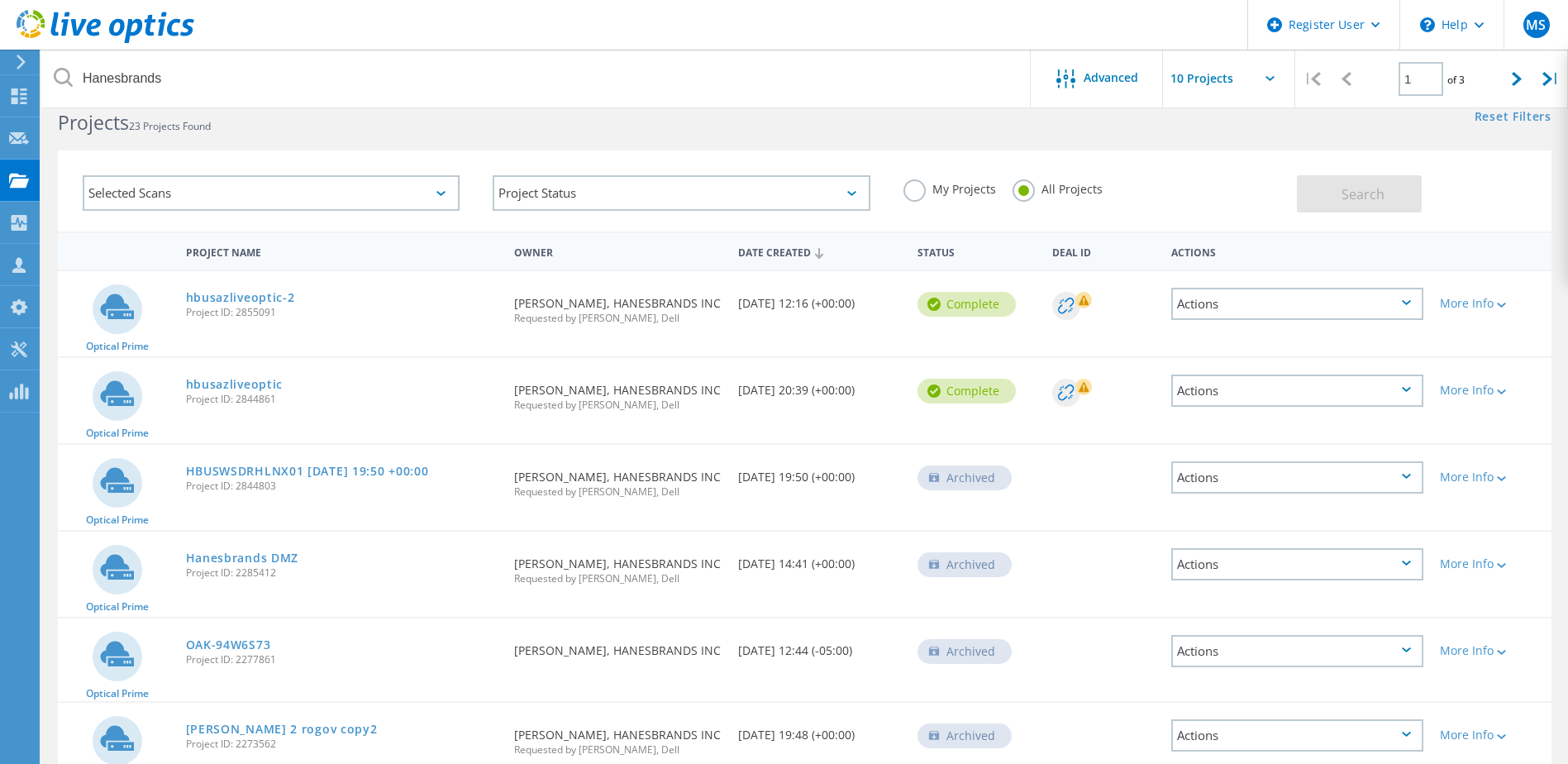
scroll to position [33, 0]
drag, startPoint x: 644, startPoint y: 320, endPoint x: 582, endPoint y: 323, distance: 62.1
click at [582, 323] on span "Requested by Drew Sventek, Dell" at bounding box center [617, 318] width 207 height 10
copy span "Drew Sventek"
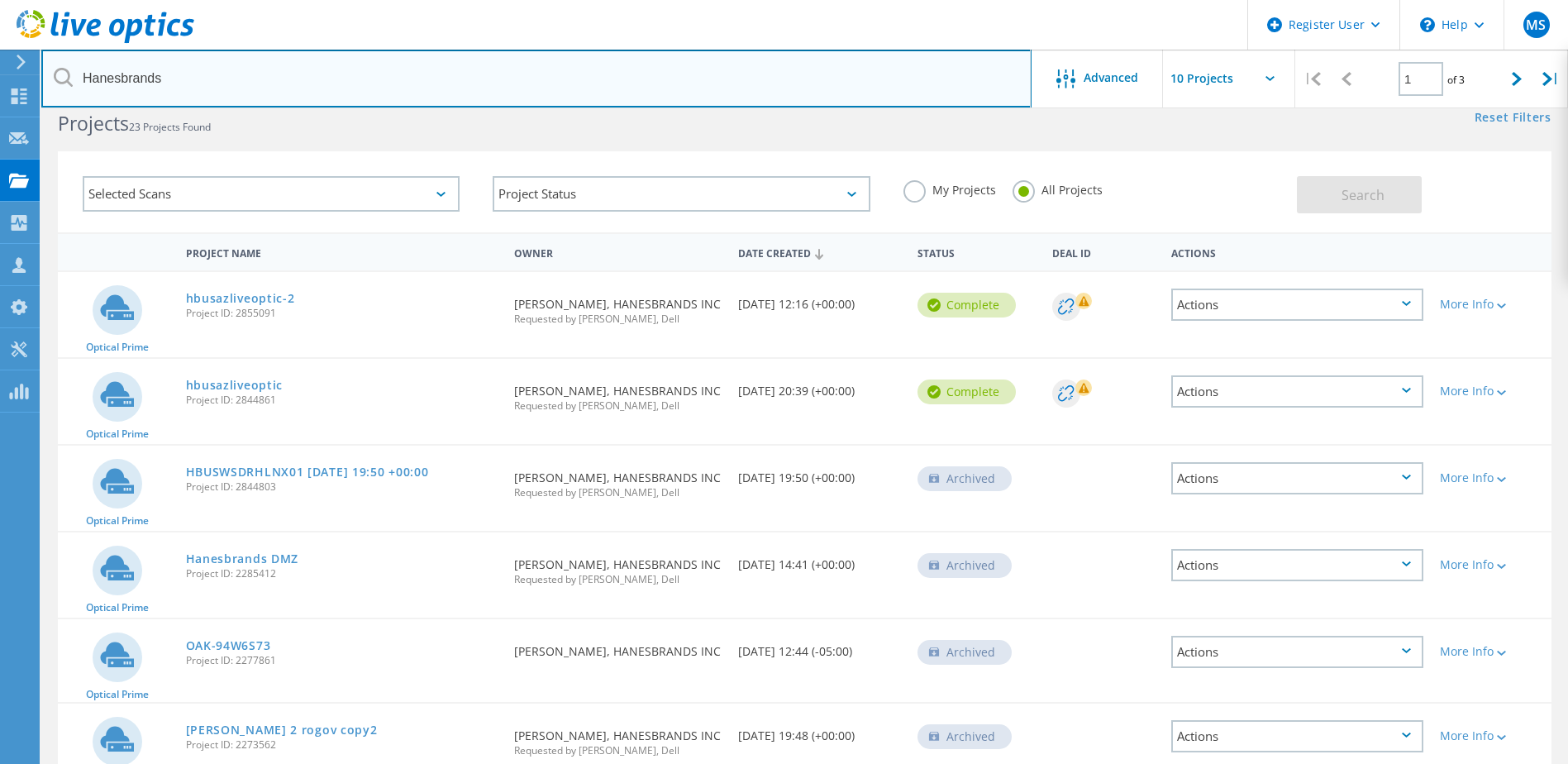
drag, startPoint x: 221, startPoint y: 68, endPoint x: 14, endPoint y: 69, distance: 207.0
click at [14, 86] on div "Register User \n Help Explore Helpful Articles Contact Support MS Dell User Mor…" at bounding box center [784, 641] width 1568 height 1111
drag, startPoint x: 185, startPoint y: 68, endPoint x: 53, endPoint y: 56, distance: 132.5
click at [53, 56] on input "Hanesbrands" at bounding box center [535, 79] width 990 height 58
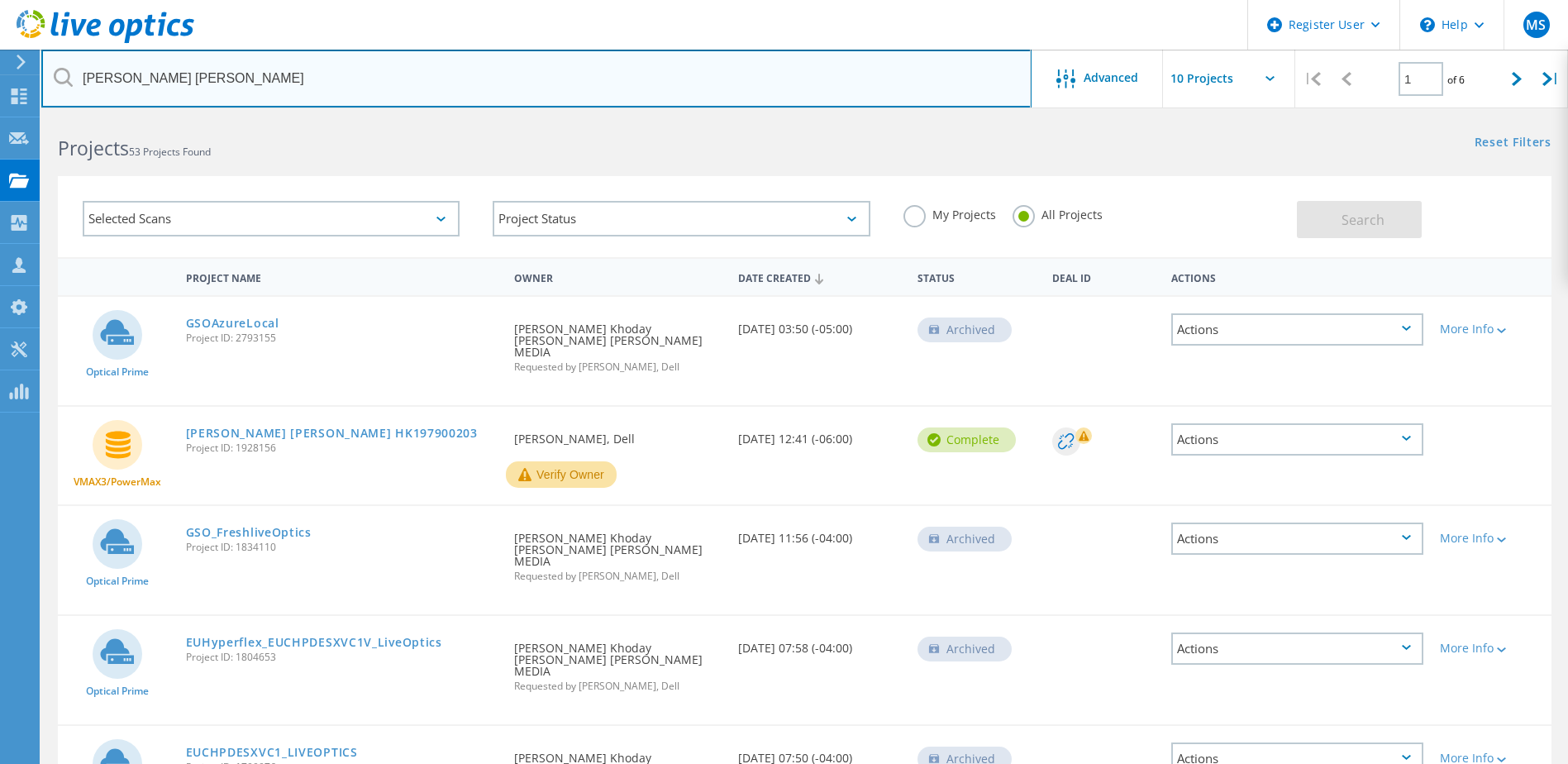
scroll to position [0, 0]
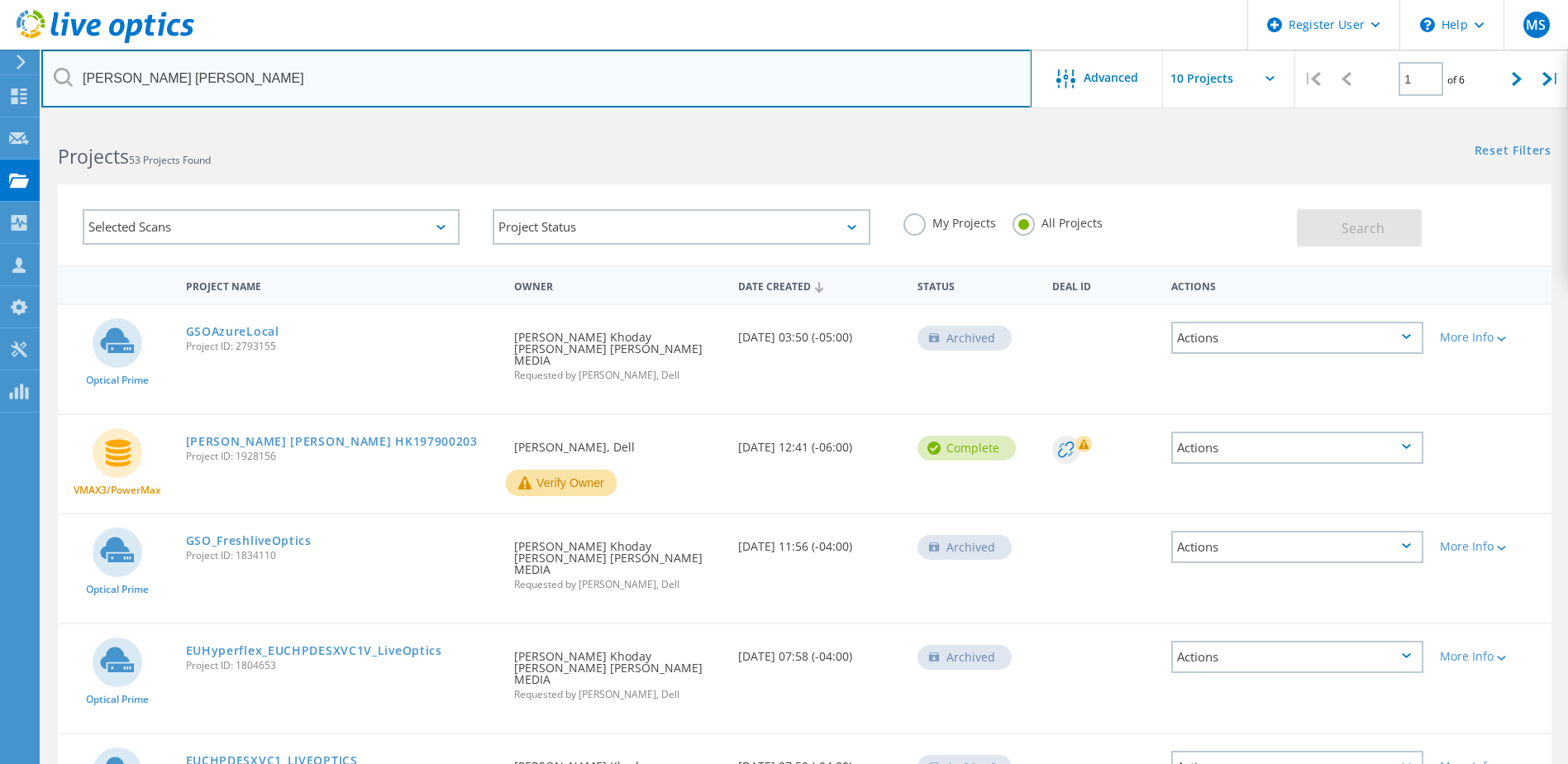
drag, startPoint x: 178, startPoint y: 85, endPoint x: 56, endPoint y: 69, distance: 123.0
click at [56, 69] on div "ralph lauren" at bounding box center [535, 79] width 989 height 58
type input "aeroports de montreal"
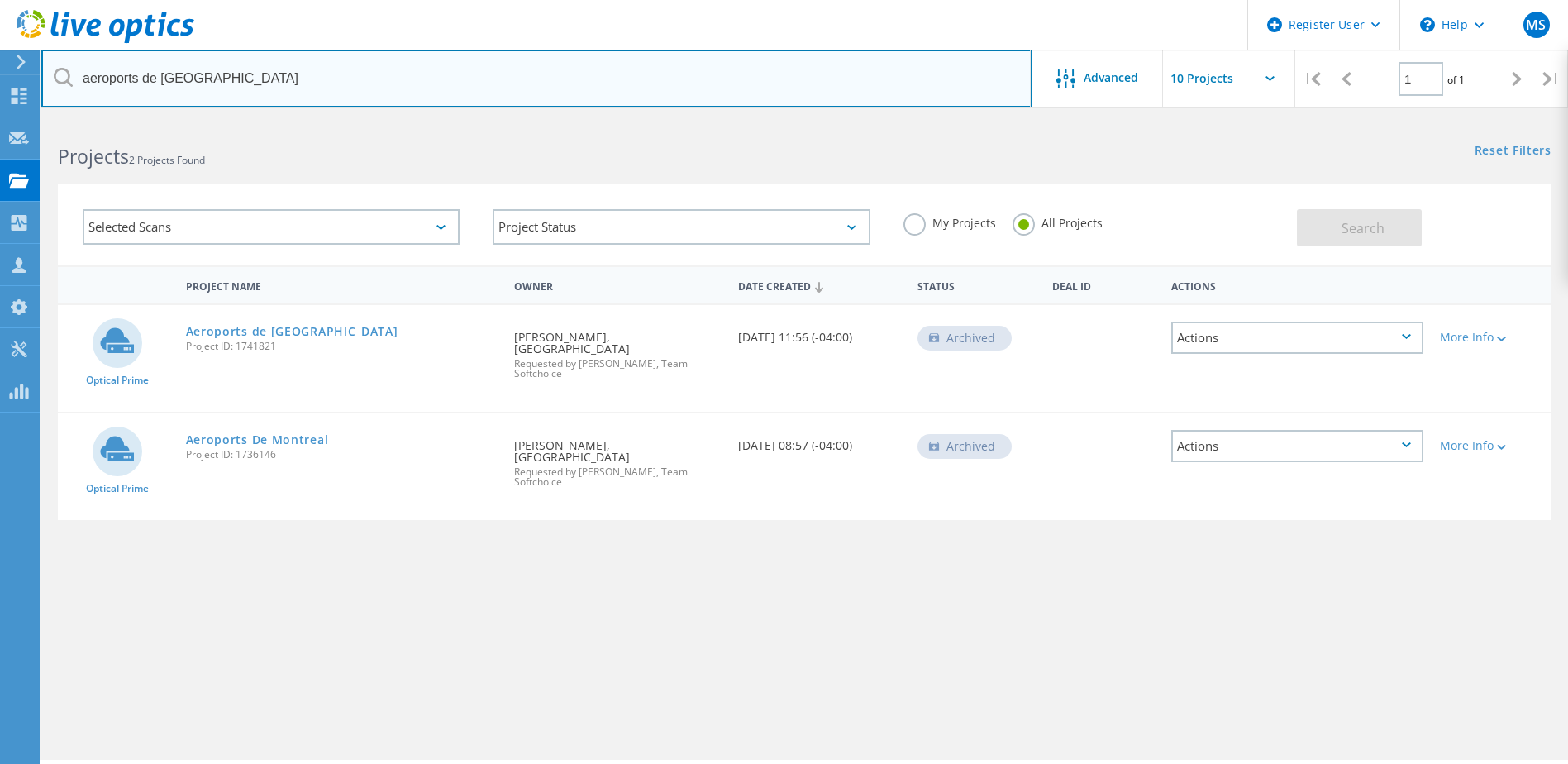
drag, startPoint x: 254, startPoint y: 96, endPoint x: 46, endPoint y: 89, distance: 208.1
click at [46, 89] on input "aeroports de montreal" at bounding box center [535, 79] width 990 height 58
click at [217, 76] on input "text" at bounding box center [535, 79] width 990 height 58
type input "proctor and gamble"
